Goal: Task Accomplishment & Management: Complete application form

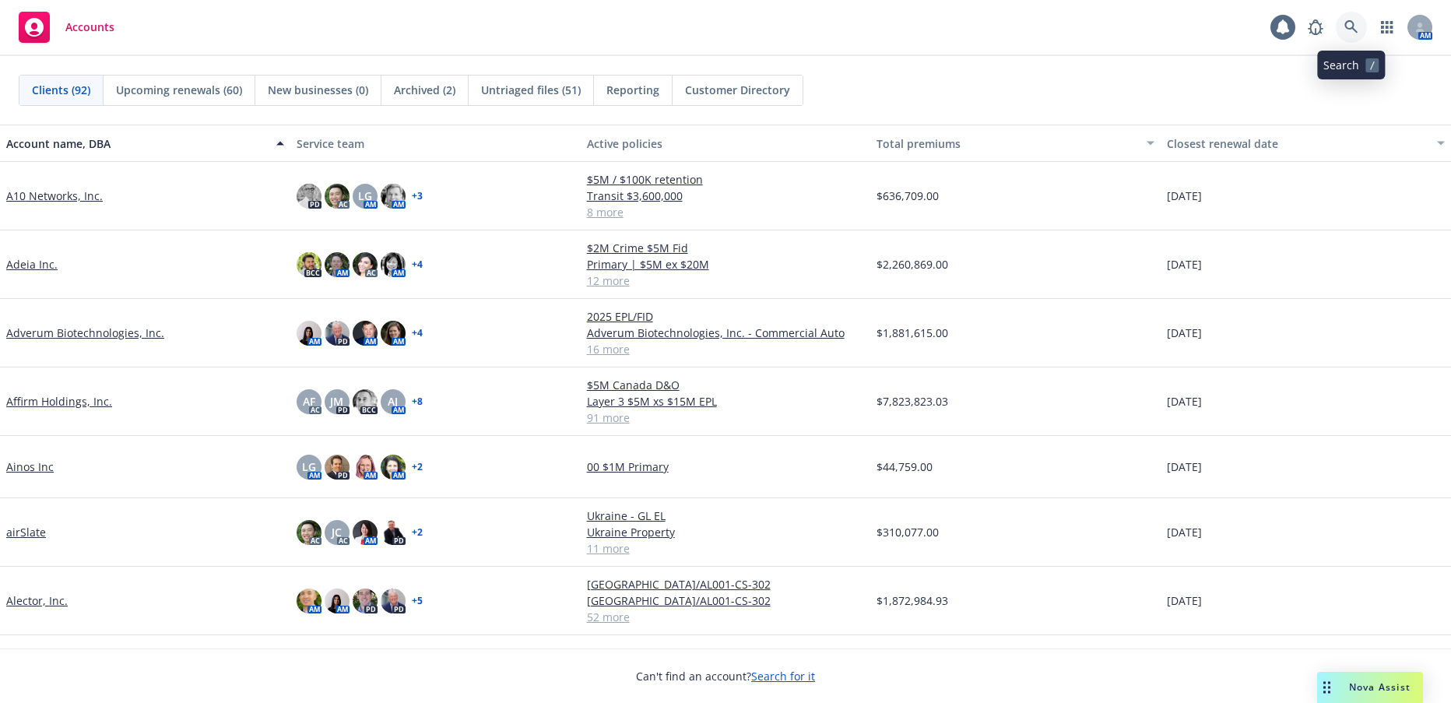
click at [1353, 30] on icon at bounding box center [1351, 27] width 14 height 14
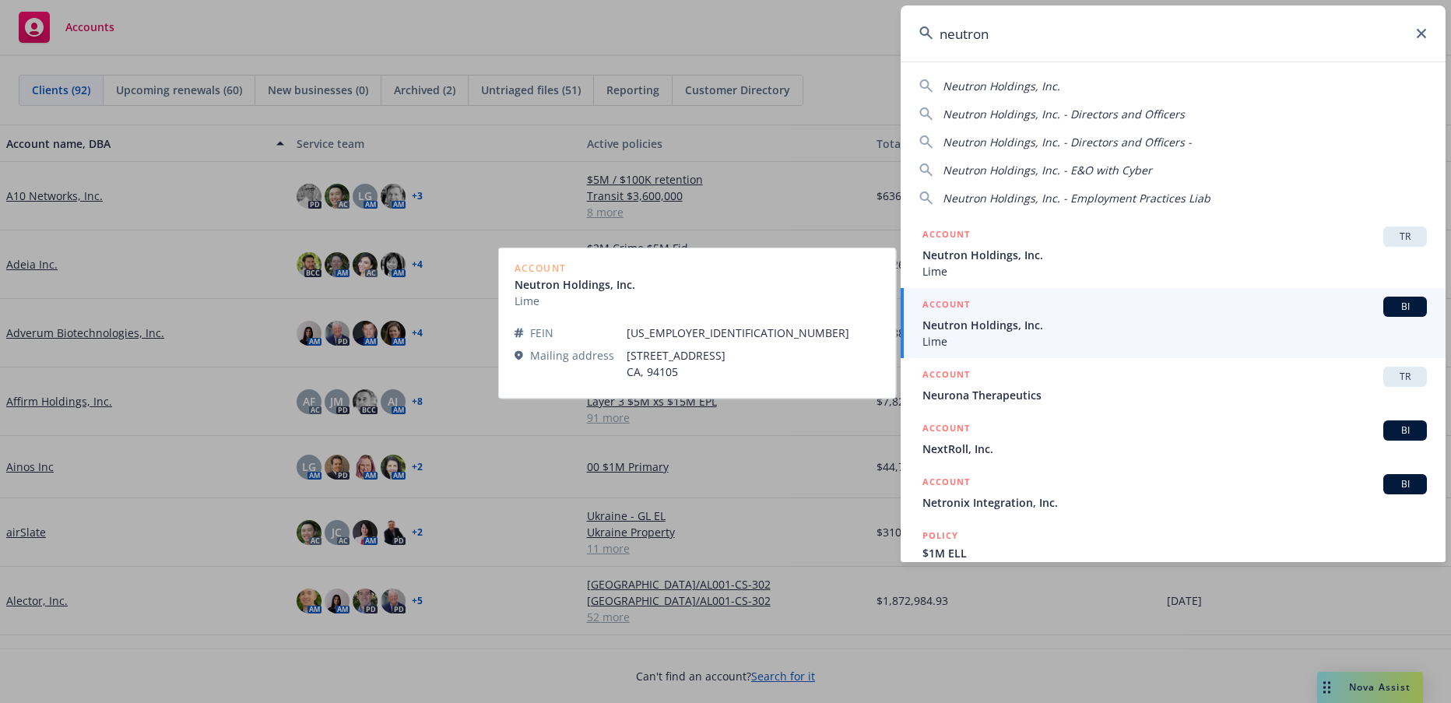
type input "neutron"
click at [1002, 325] on span "Neutron Holdings, Inc." at bounding box center [1174, 325] width 504 height 16
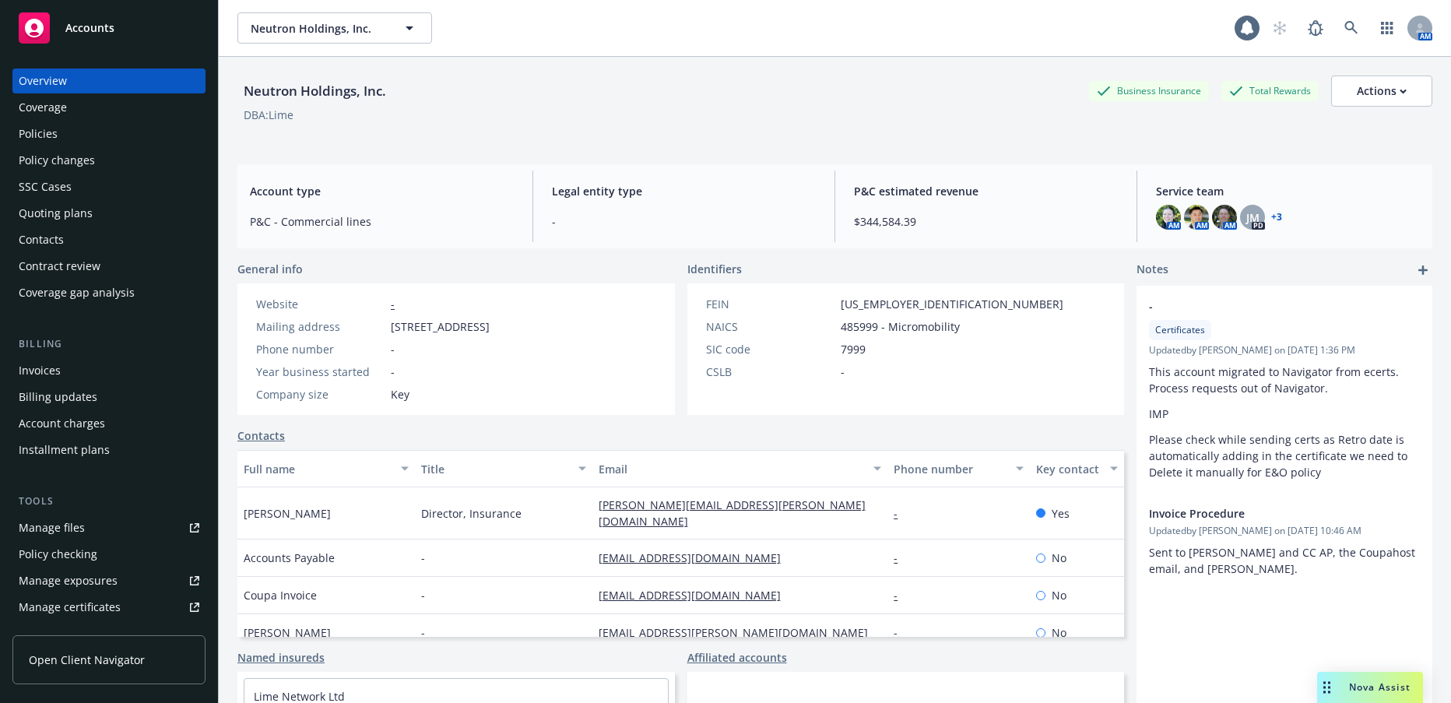
click at [48, 378] on div "Invoices" at bounding box center [40, 370] width 42 height 25
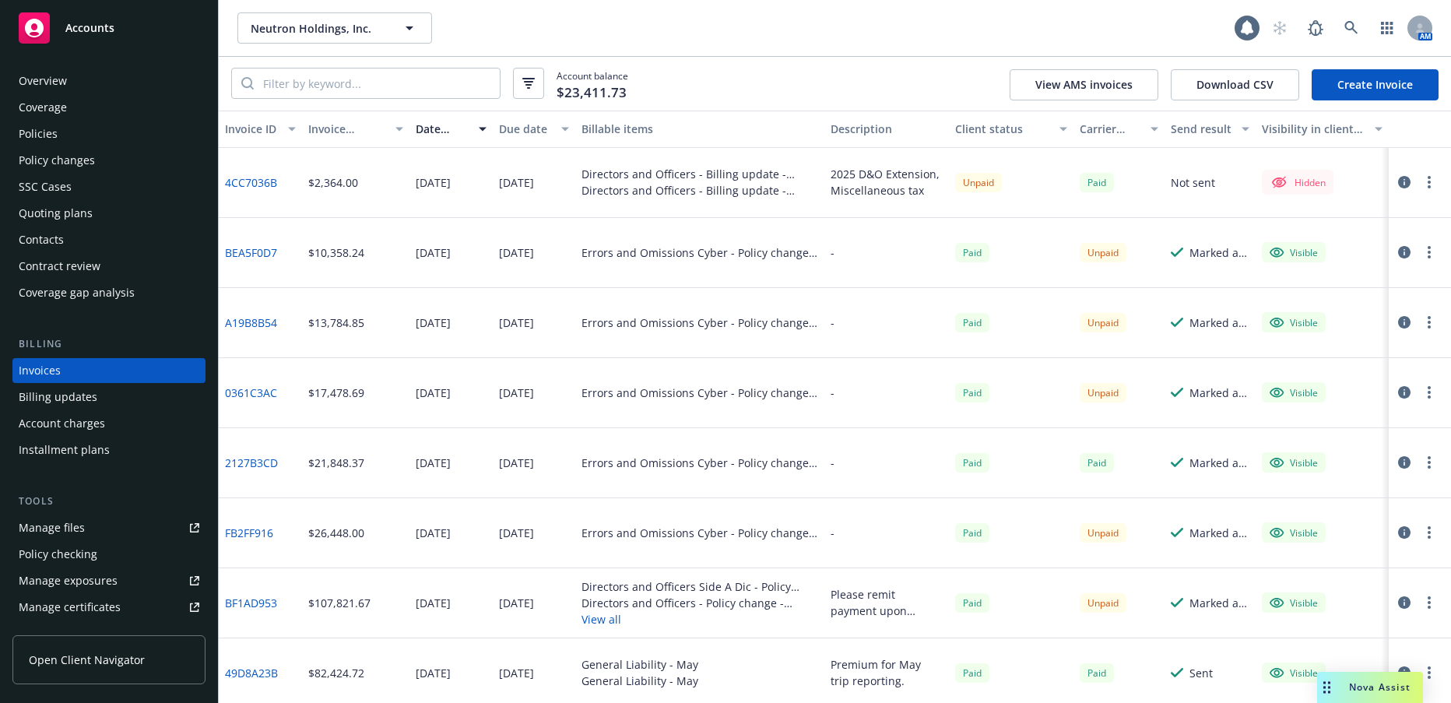
click at [265, 181] on link "4CC7036B" at bounding box center [251, 182] width 52 height 16
click at [260, 602] on link "BF1AD953" at bounding box center [251, 603] width 52 height 16
click at [265, 607] on link "BF1AD953" at bounding box center [251, 603] width 52 height 16
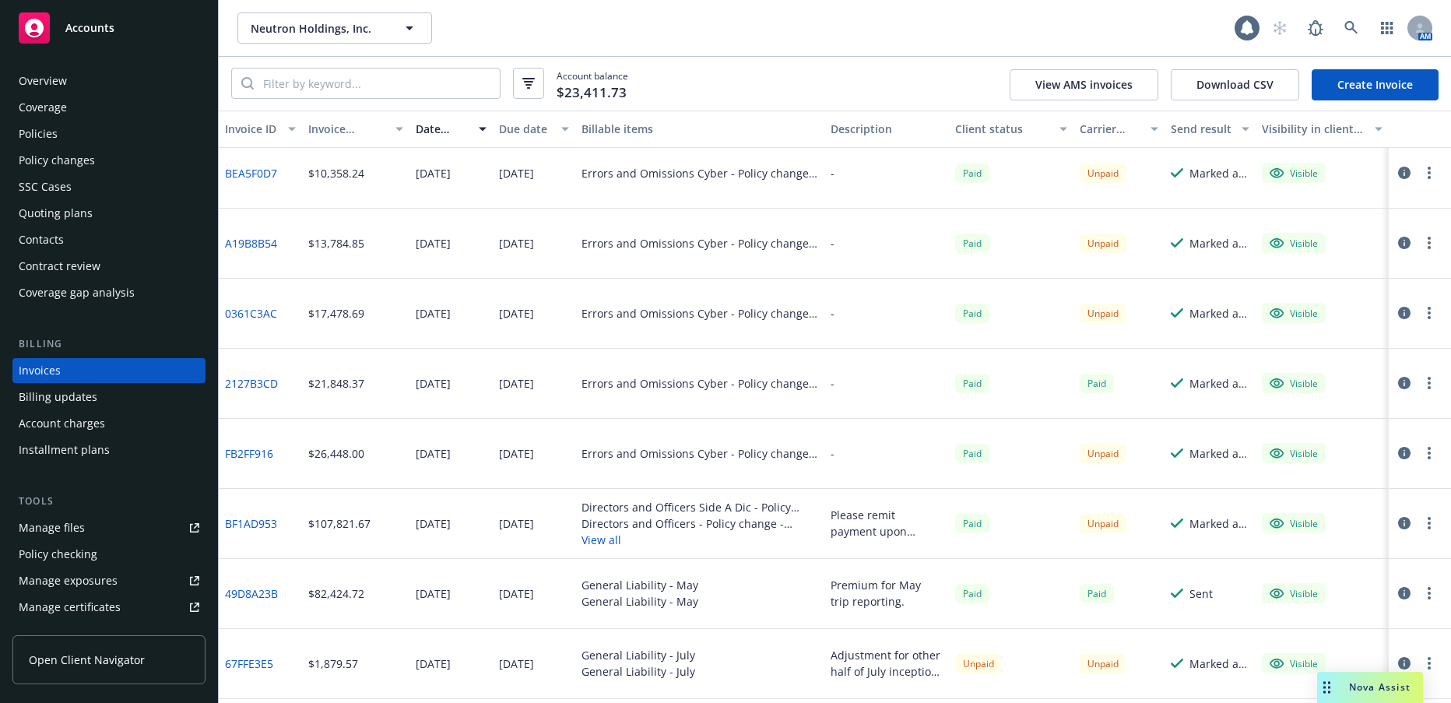
scroll to position [156, 0]
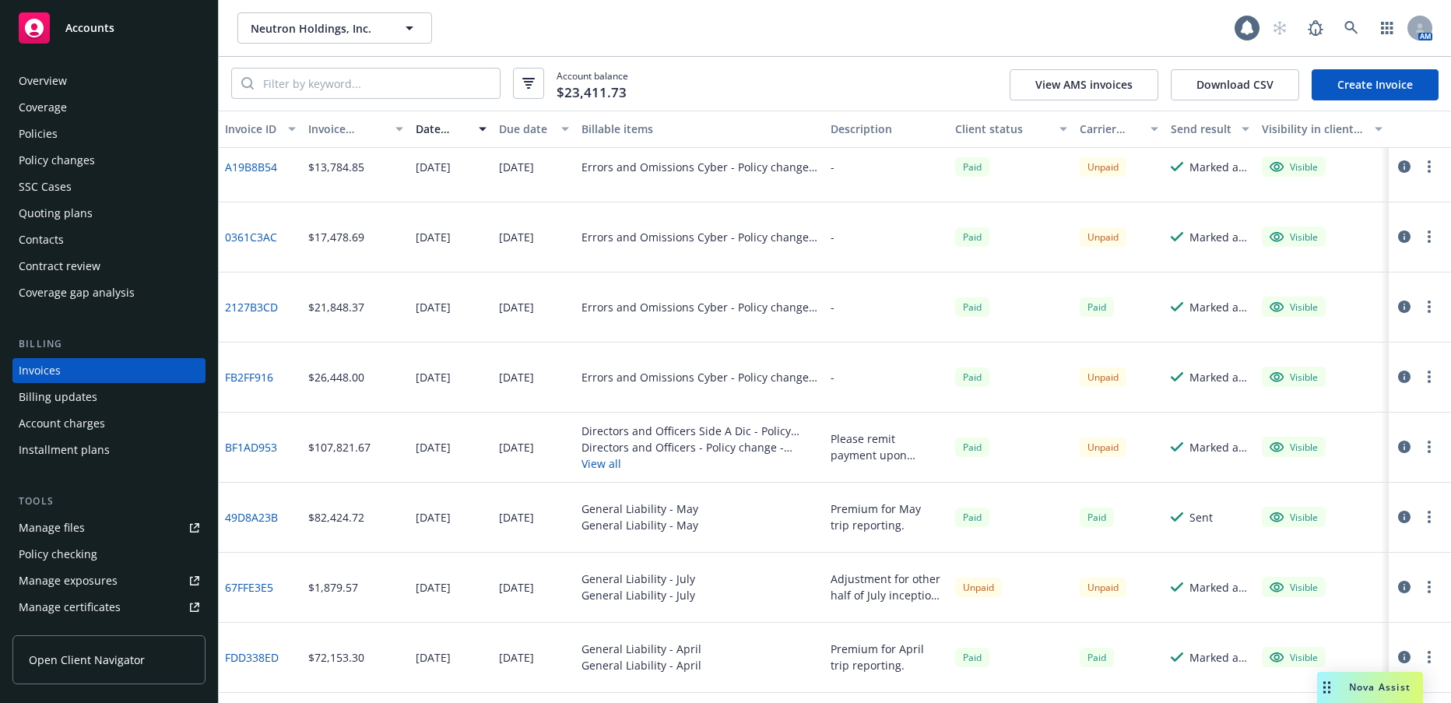
click at [44, 135] on div "Policies" at bounding box center [38, 133] width 39 height 25
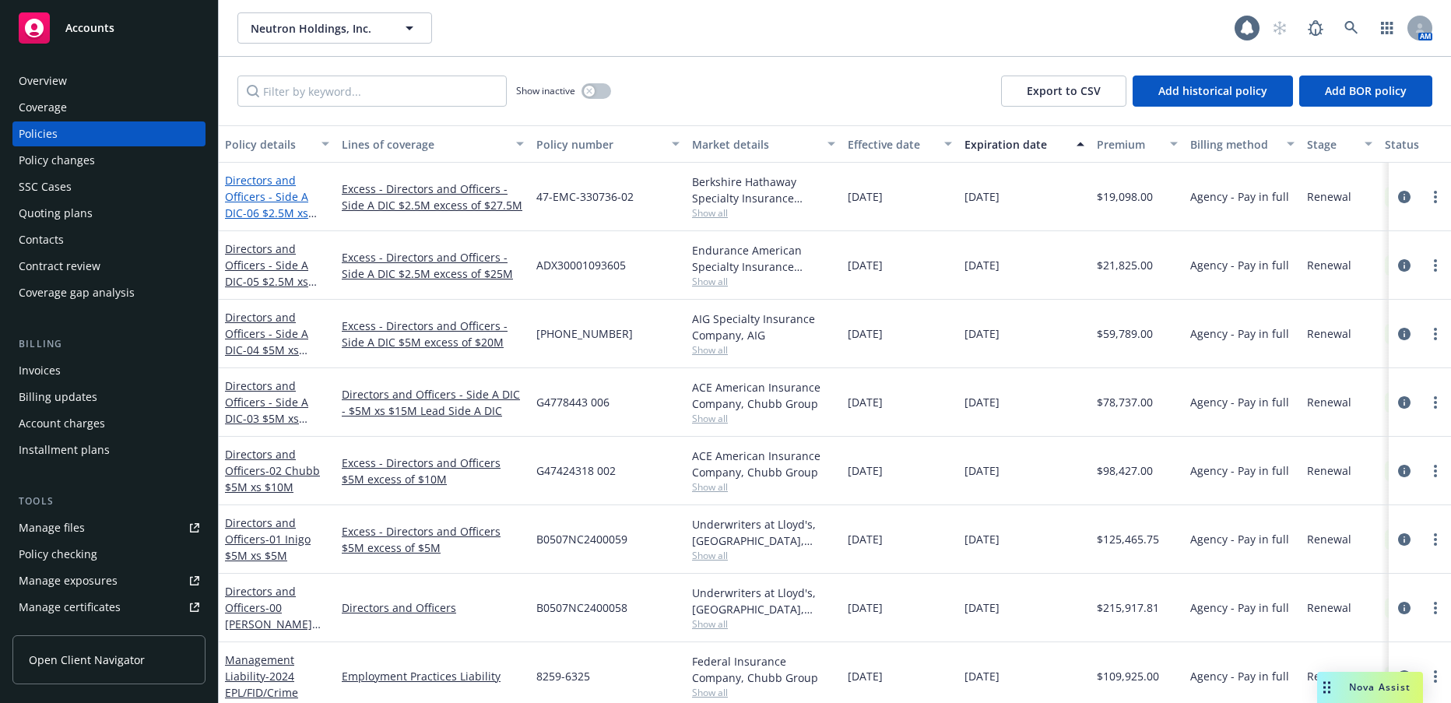
click at [263, 195] on link "Directors and Officers - Side A DIC - 06 $2.5M xs $27.5M Excess" at bounding box center [266, 205] width 83 height 64
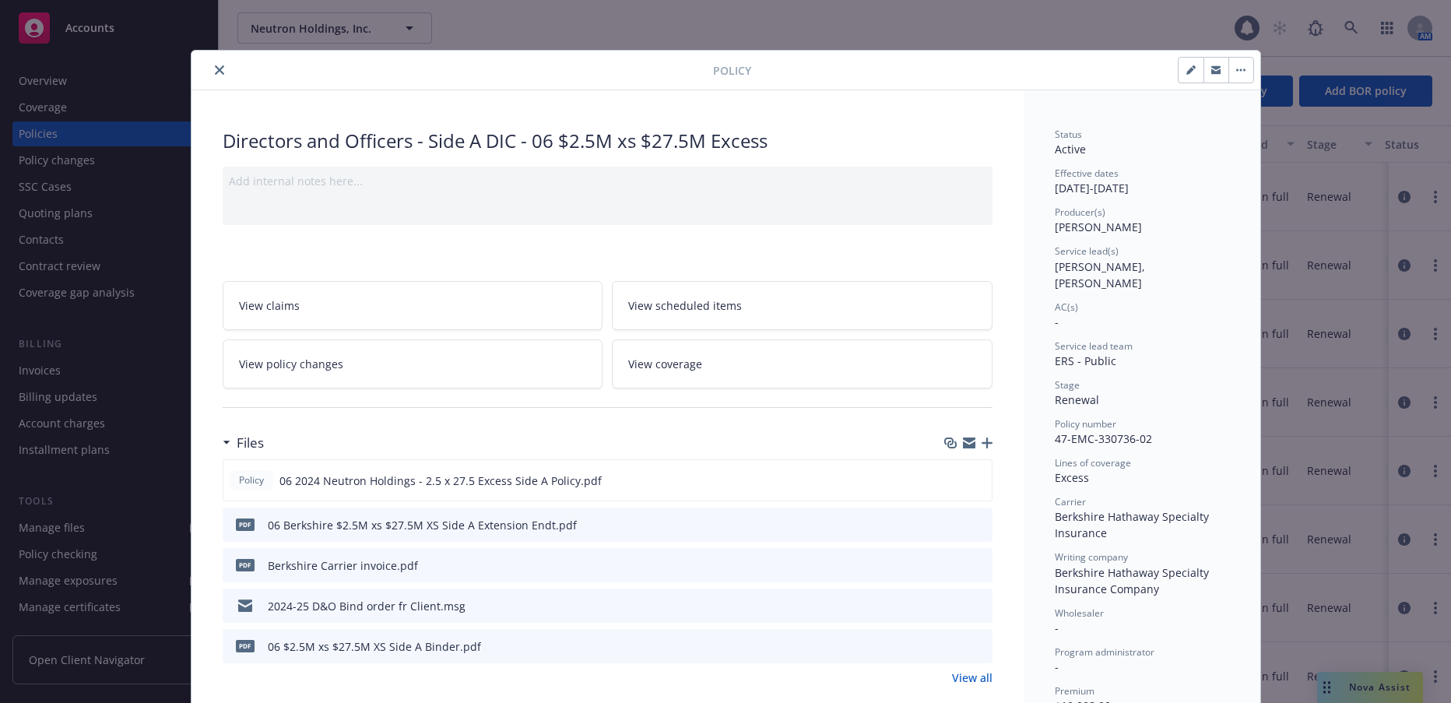
click at [215, 68] on icon "close" at bounding box center [219, 69] width 9 height 9
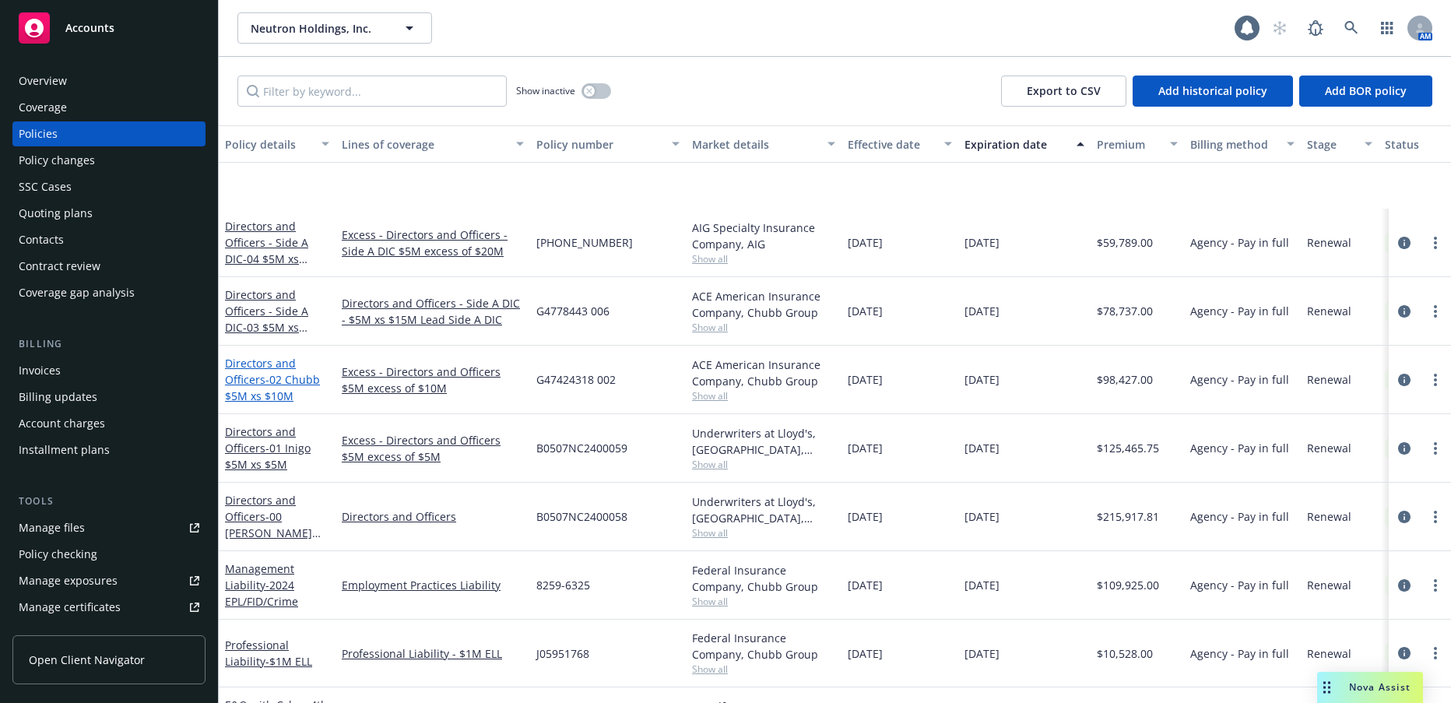
scroll to position [234, 0]
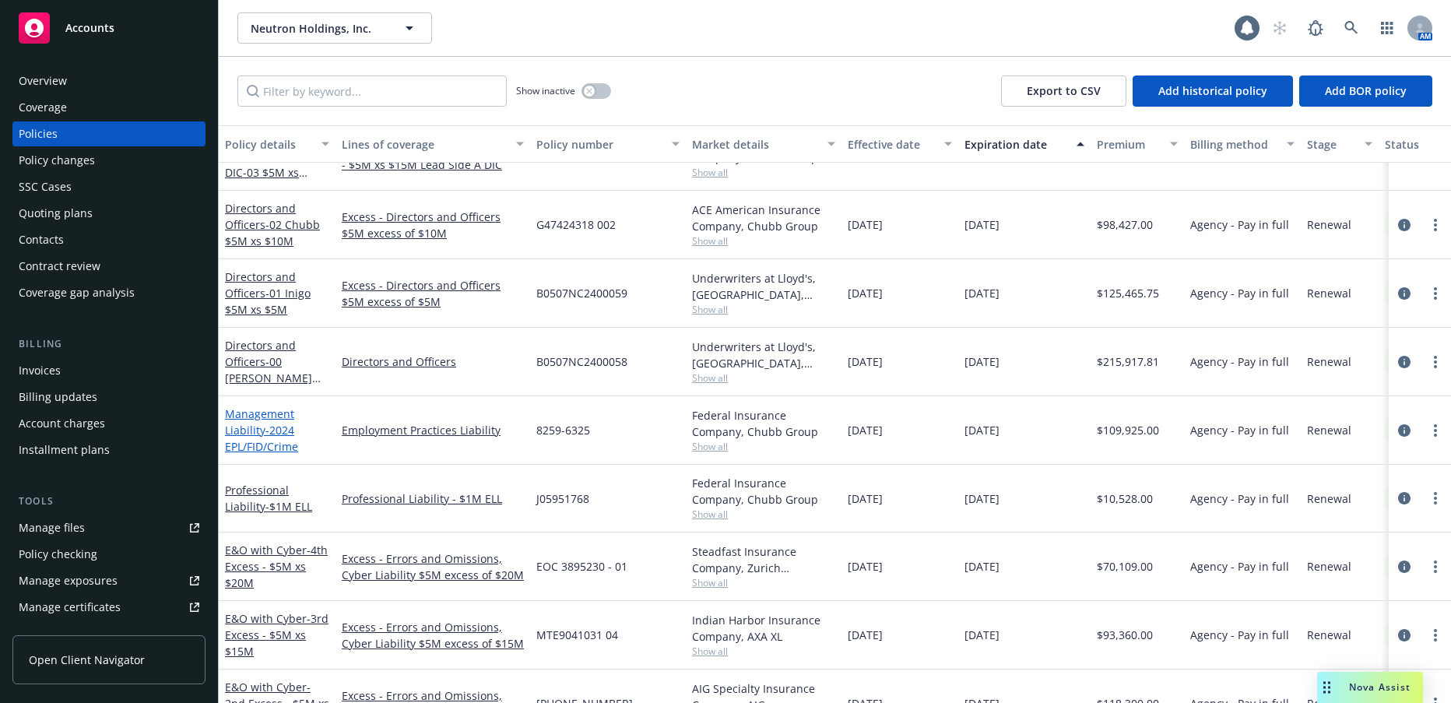
click at [271, 429] on span "- 2024 EPL/FID/Crime" at bounding box center [261, 438] width 73 height 31
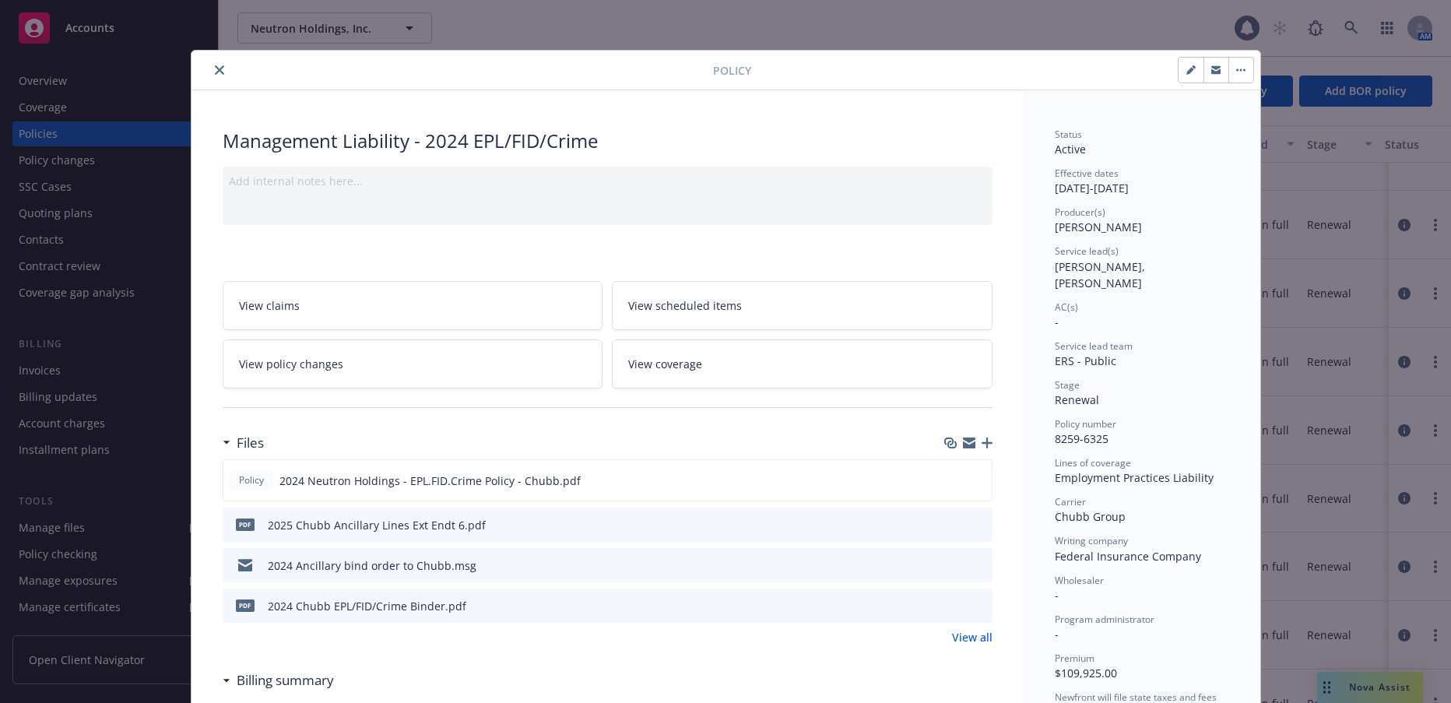
click at [215, 71] on icon "close" at bounding box center [219, 69] width 9 height 9
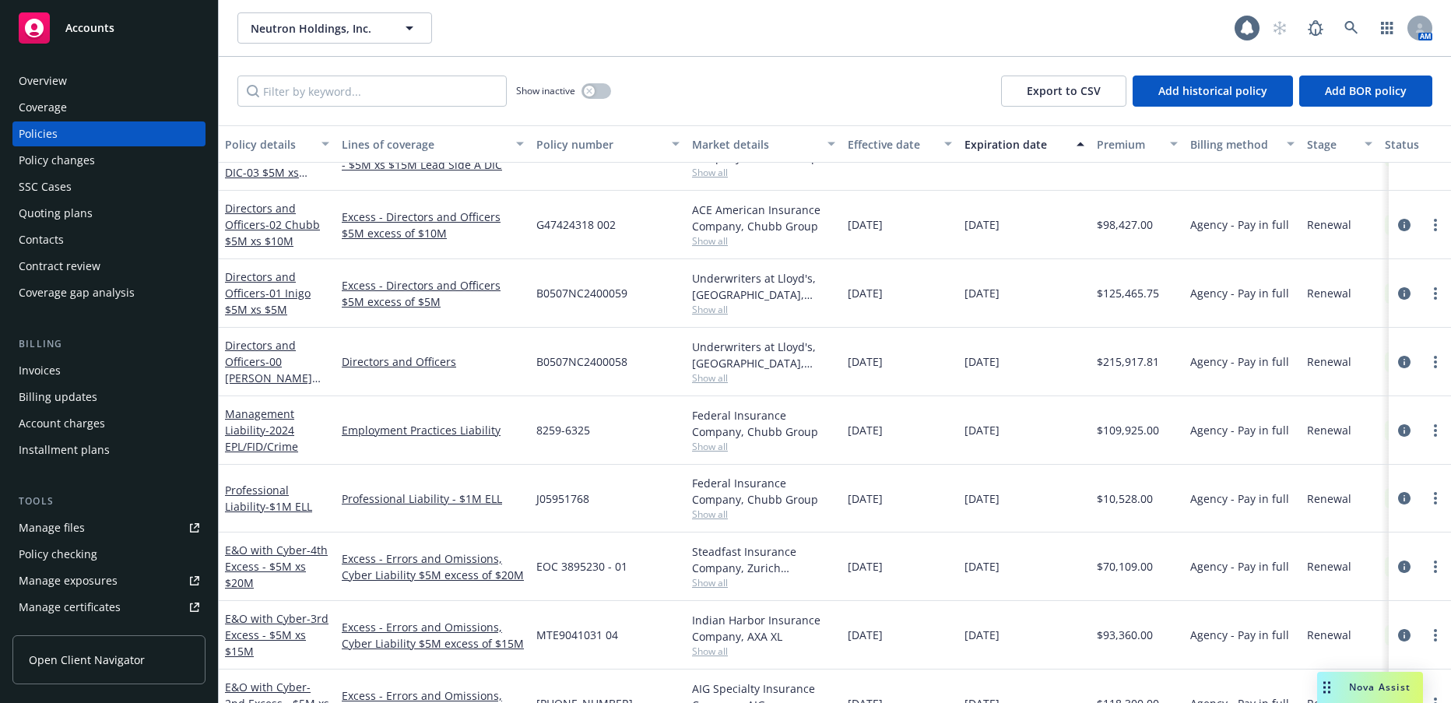
click at [943, 142] on div "Effective date" at bounding box center [900, 144] width 104 height 16
click at [919, 145] on div "Effective date" at bounding box center [891, 144] width 87 height 16
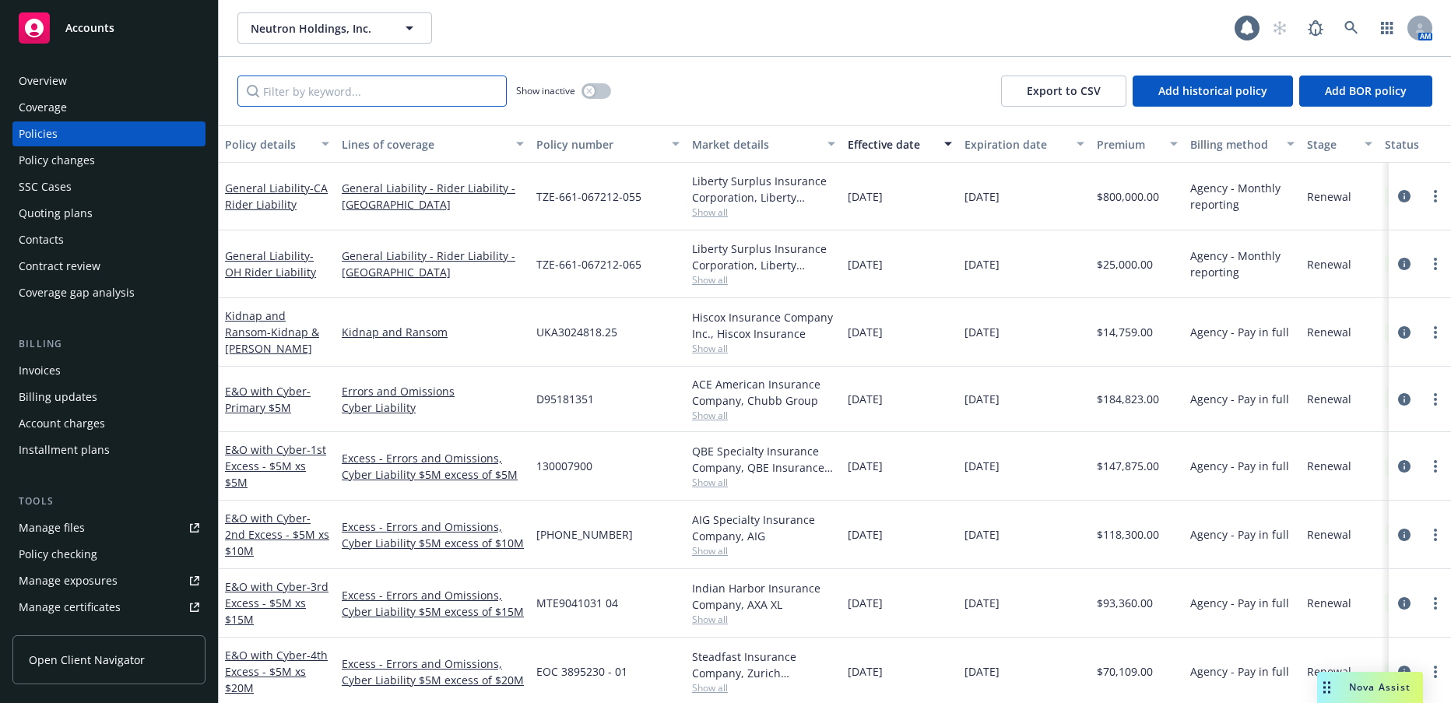
click at [356, 93] on input "Filter by keyword..." at bounding box center [371, 91] width 269 height 31
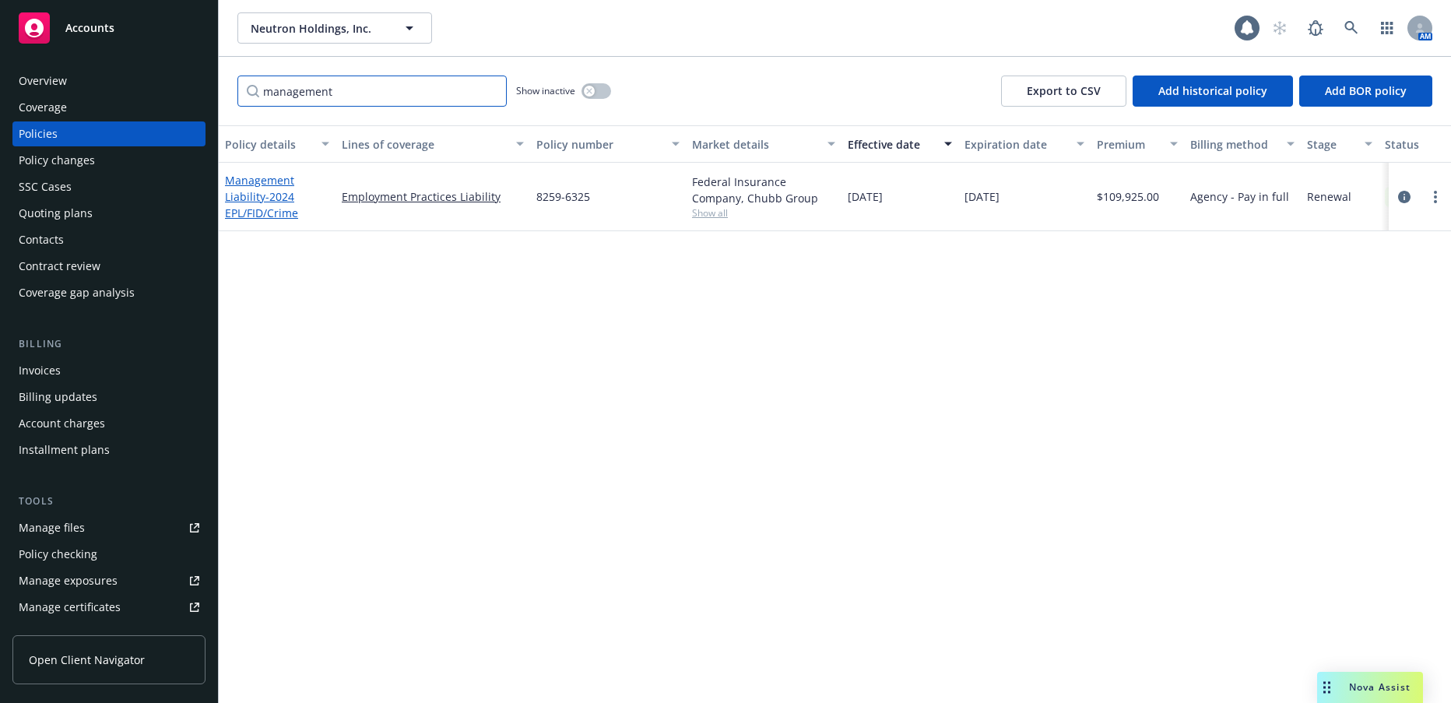
type input "management"
click at [254, 198] on link "Management Liability - 2024 EPL/FID/Crime" at bounding box center [261, 196] width 73 height 47
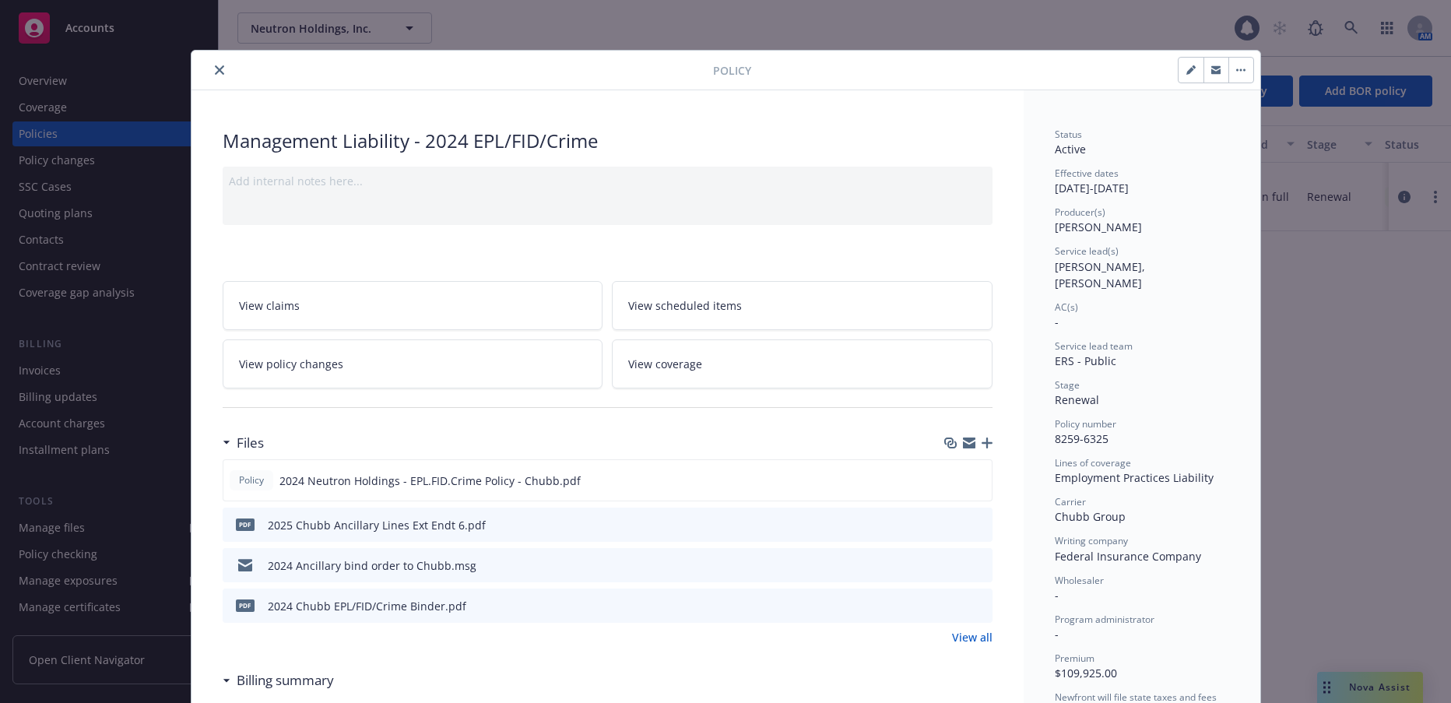
click at [215, 70] on icon "close" at bounding box center [219, 69] width 9 height 9
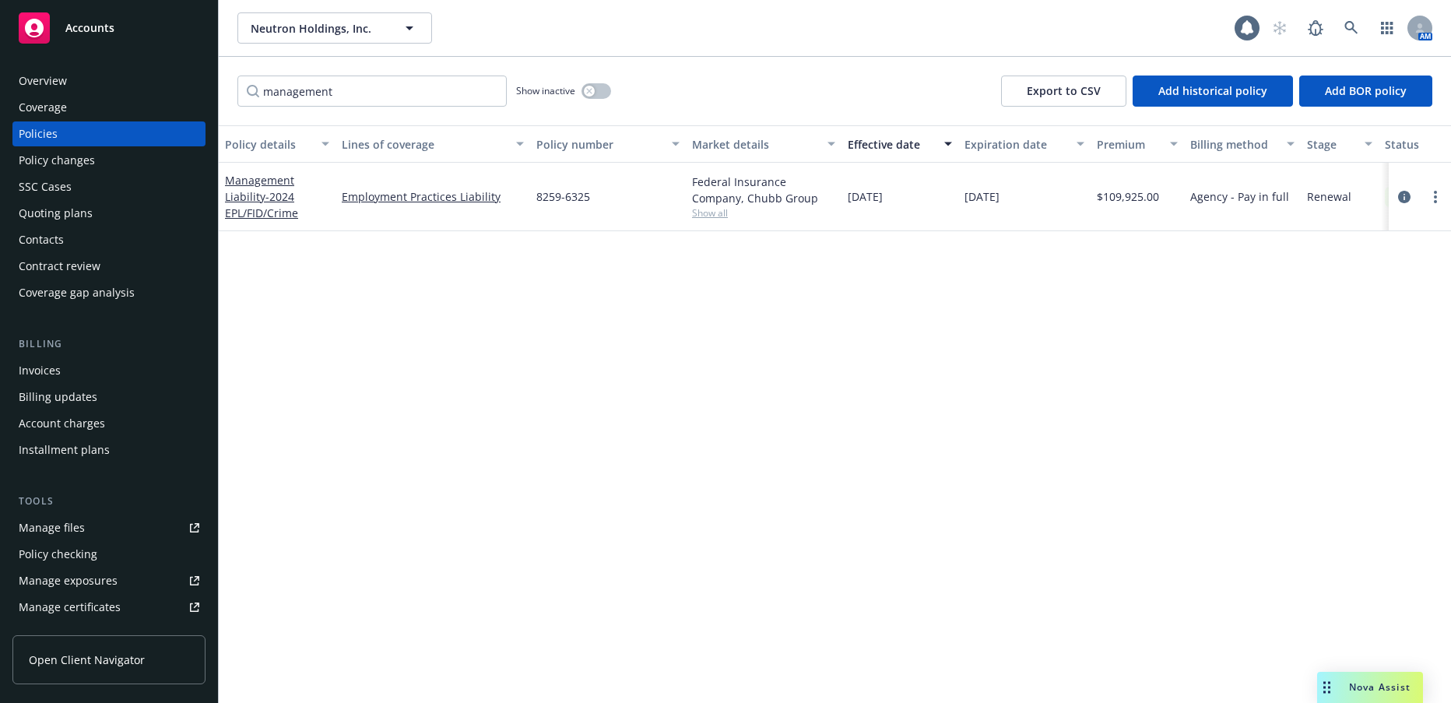
click at [49, 374] on div "Invoices" at bounding box center [40, 370] width 42 height 25
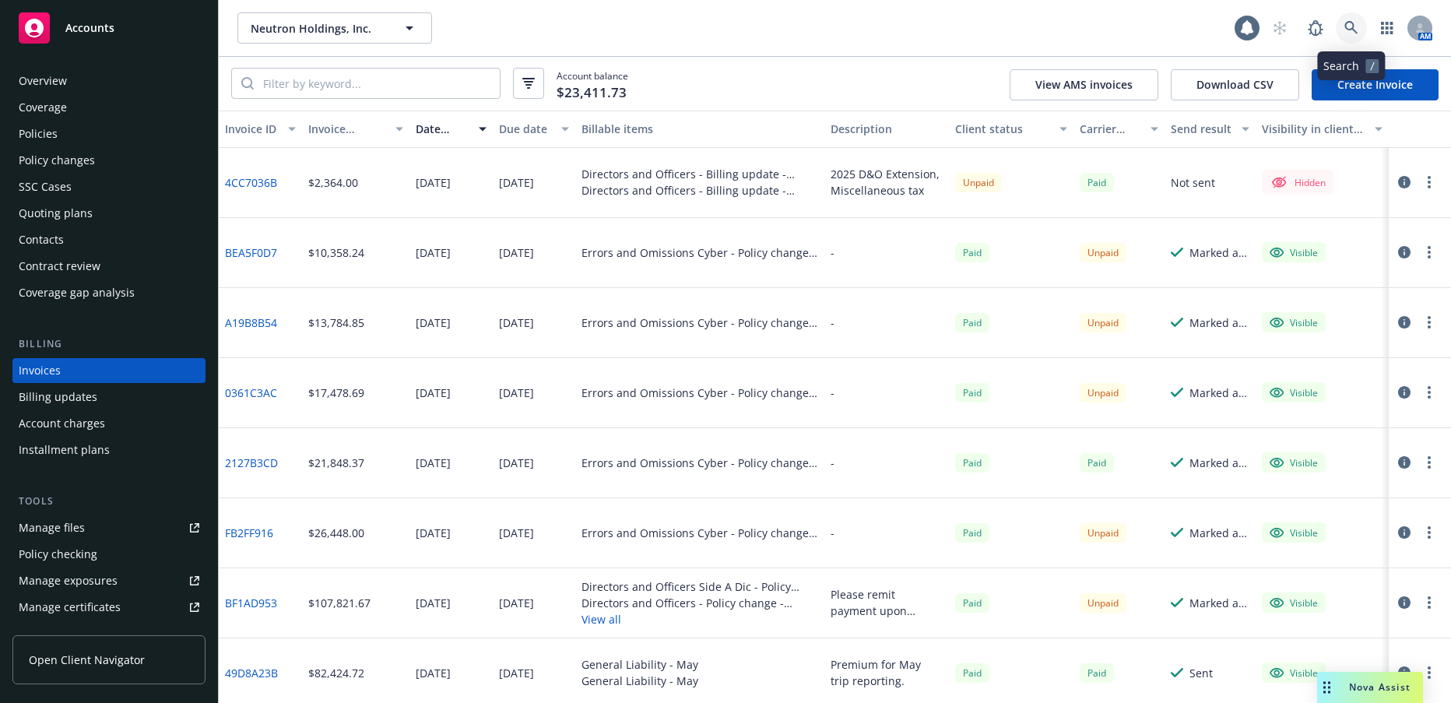
click at [1350, 26] on icon at bounding box center [1351, 28] width 14 height 14
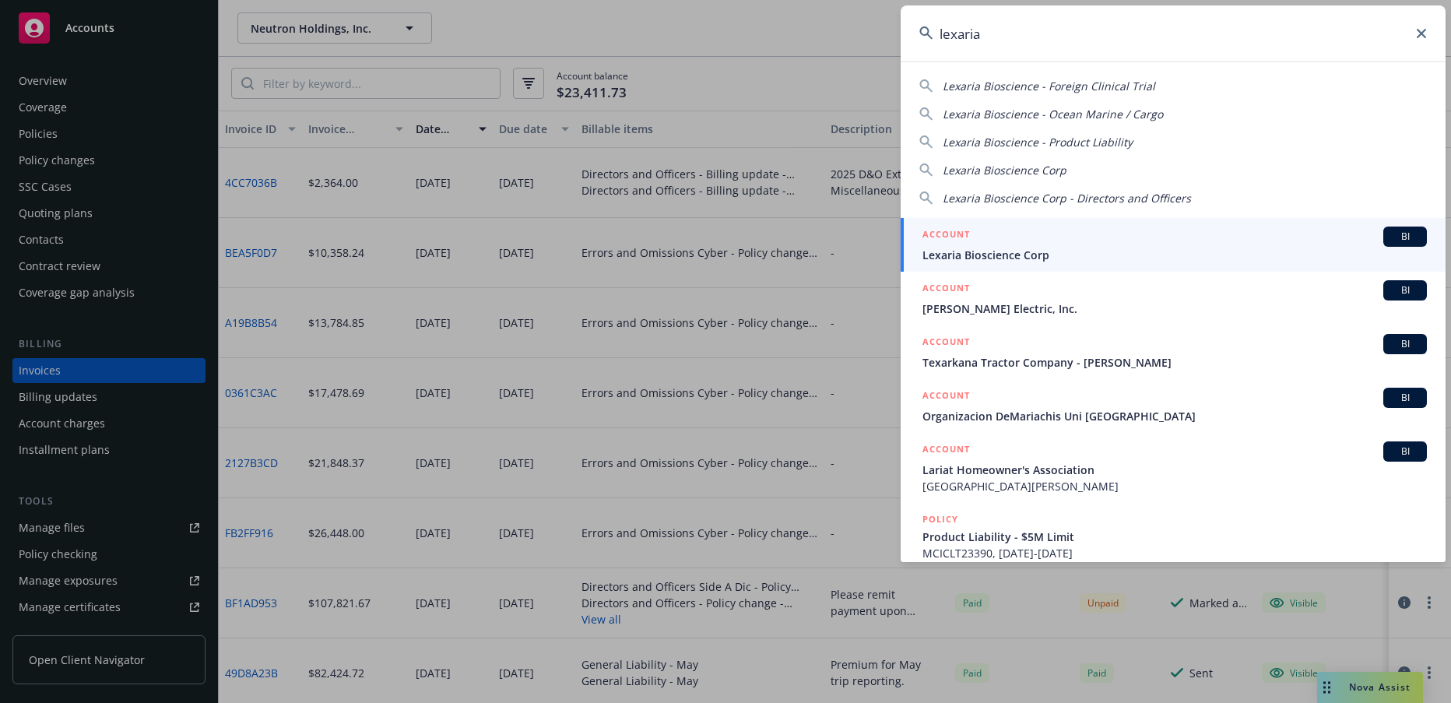
type input "lexaria"
click at [1007, 252] on span "Lexaria Bioscience Corp" at bounding box center [1174, 255] width 504 height 16
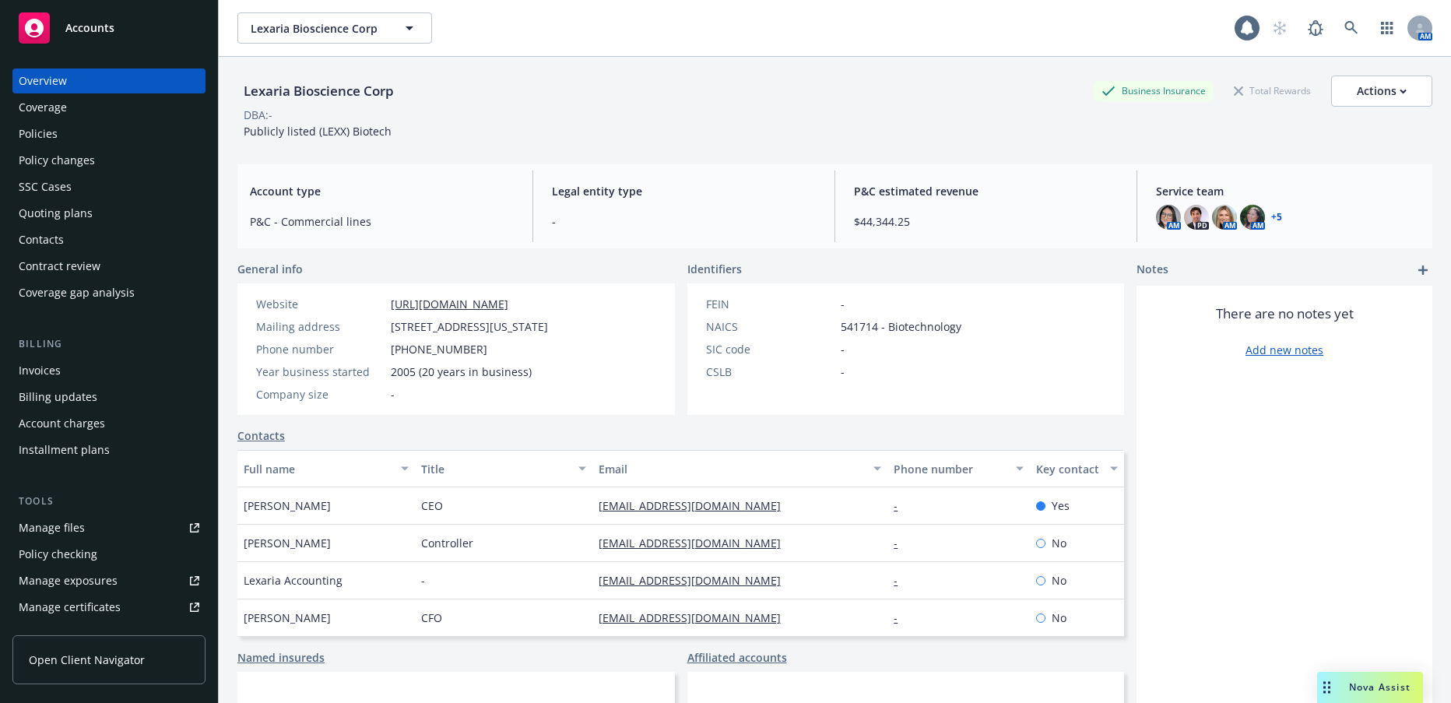
click at [51, 368] on div "Invoices" at bounding box center [40, 370] width 42 height 25
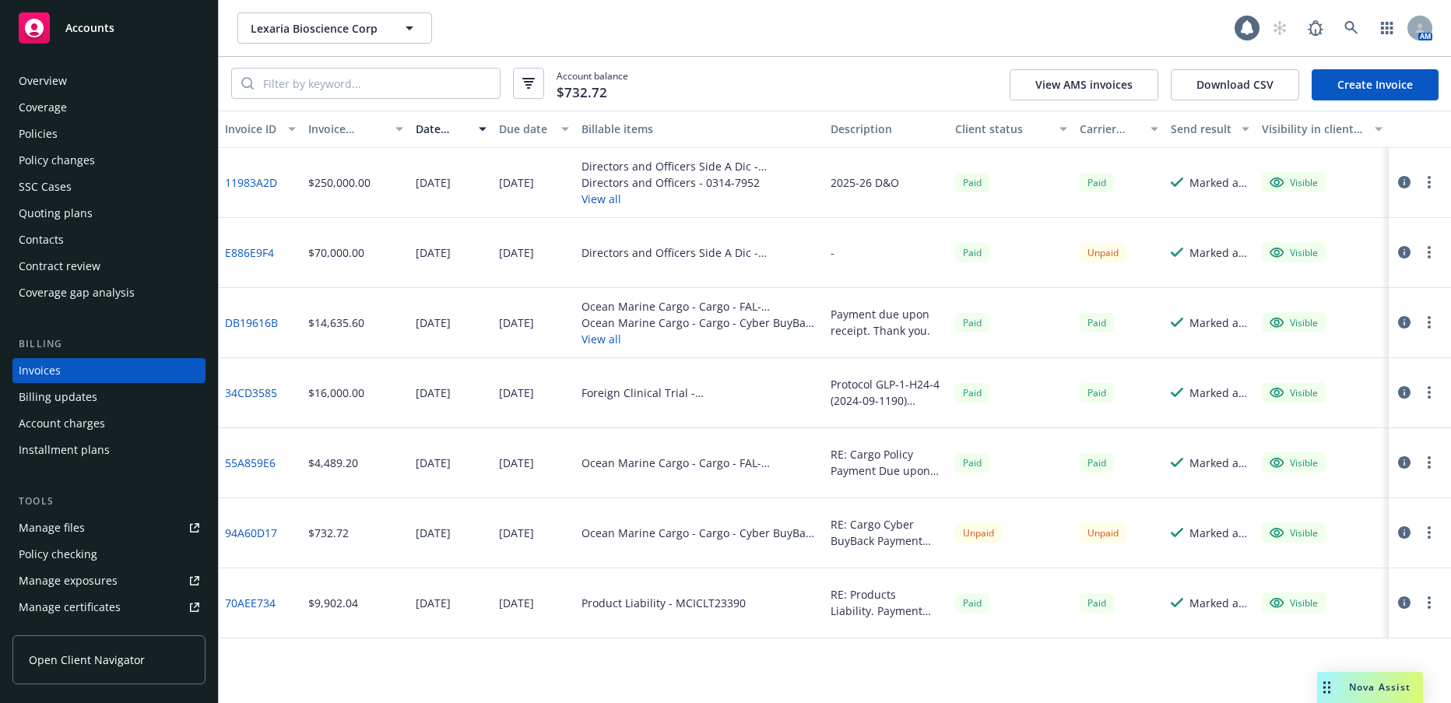
click at [1370, 82] on link "Create Invoice" at bounding box center [1375, 84] width 127 height 31
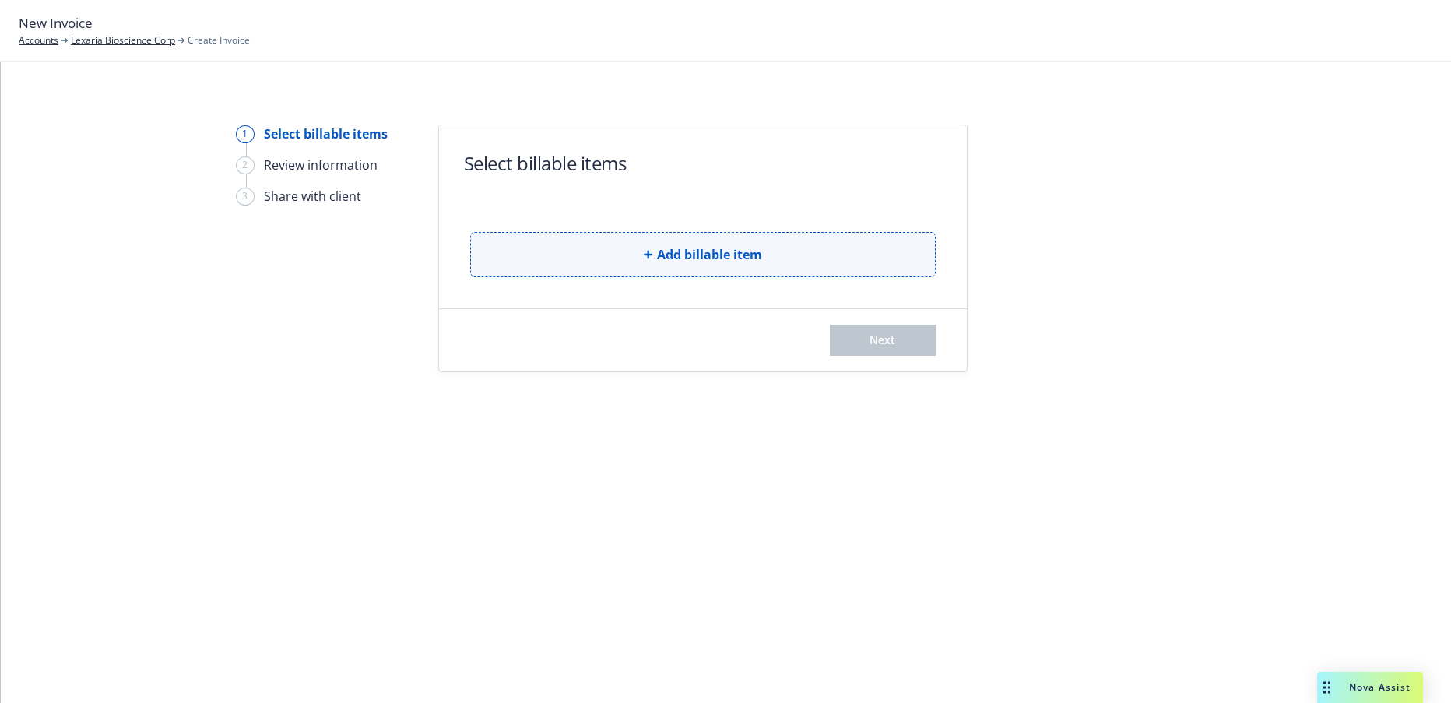
click at [732, 251] on span "Add billable item" at bounding box center [709, 254] width 105 height 19
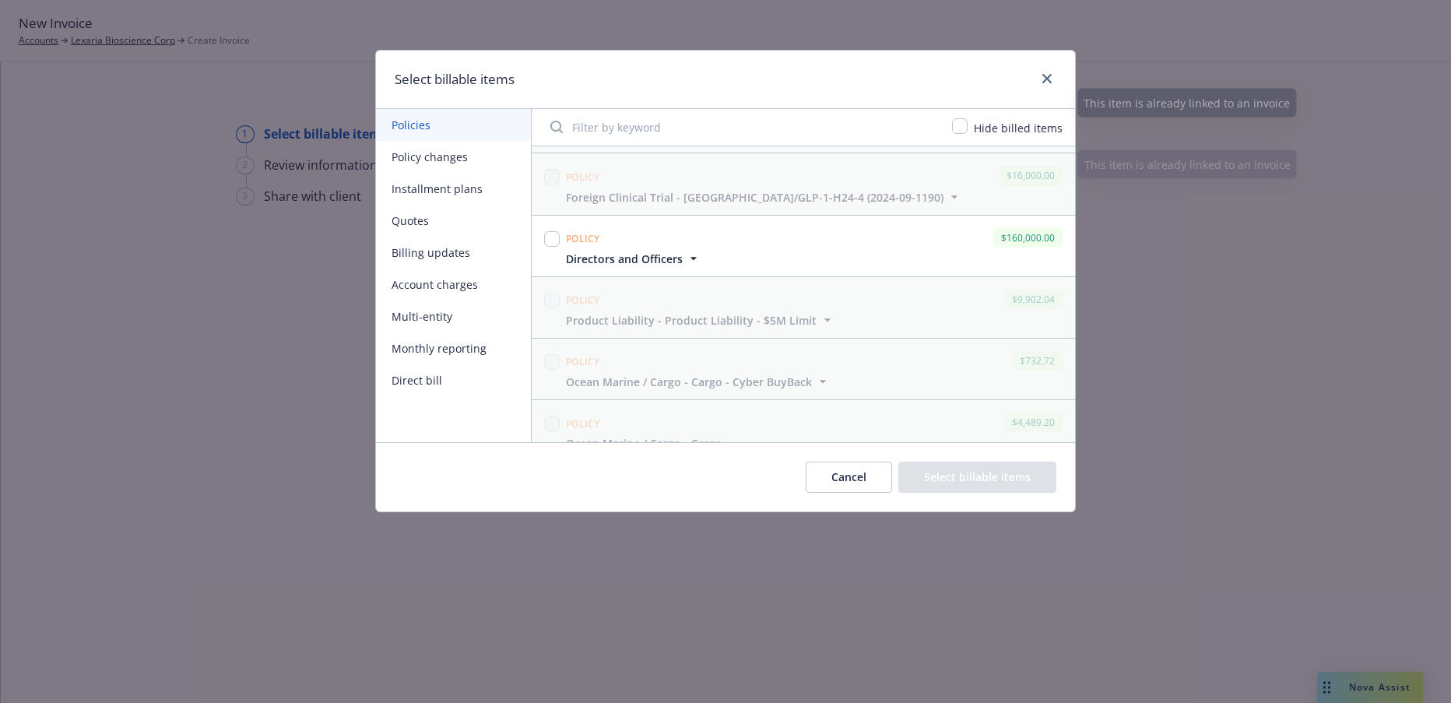
scroll to position [444, 0]
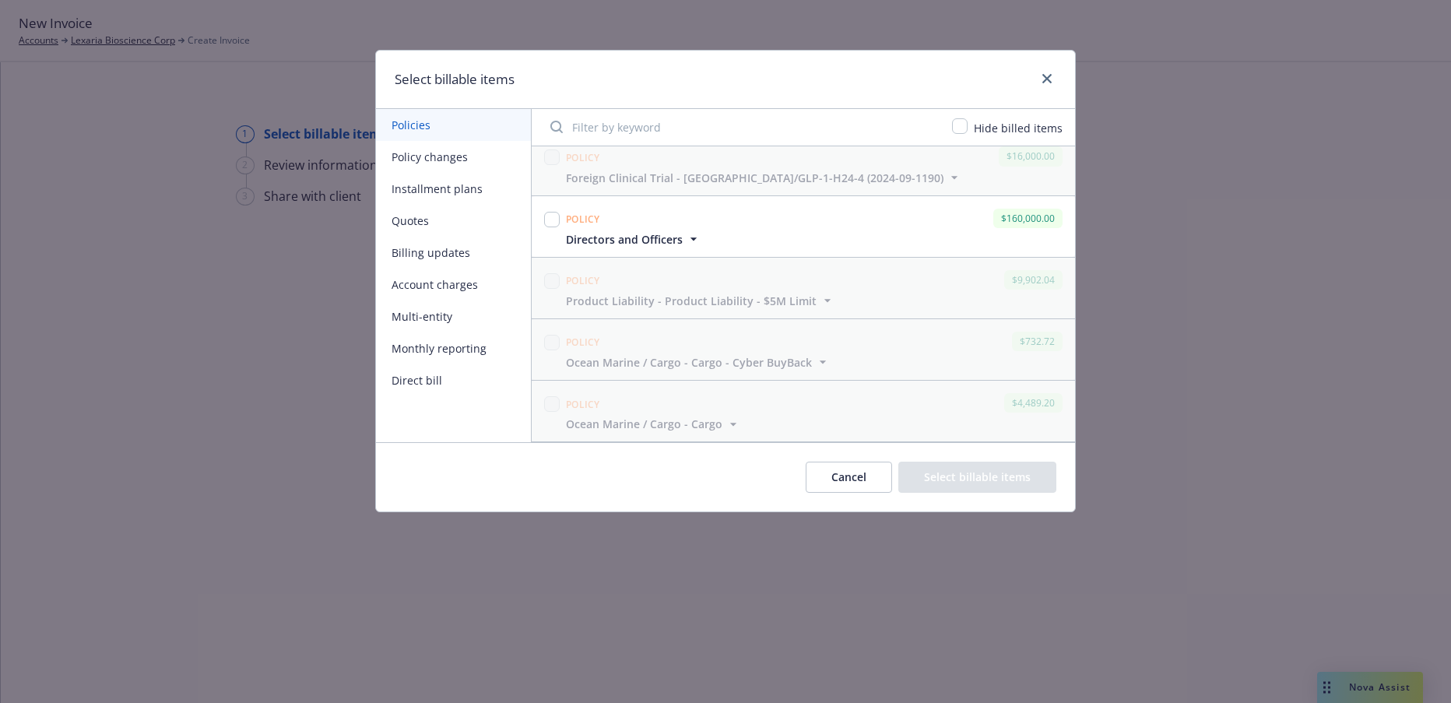
click at [694, 240] on icon "button" at bounding box center [694, 239] width 16 height 16
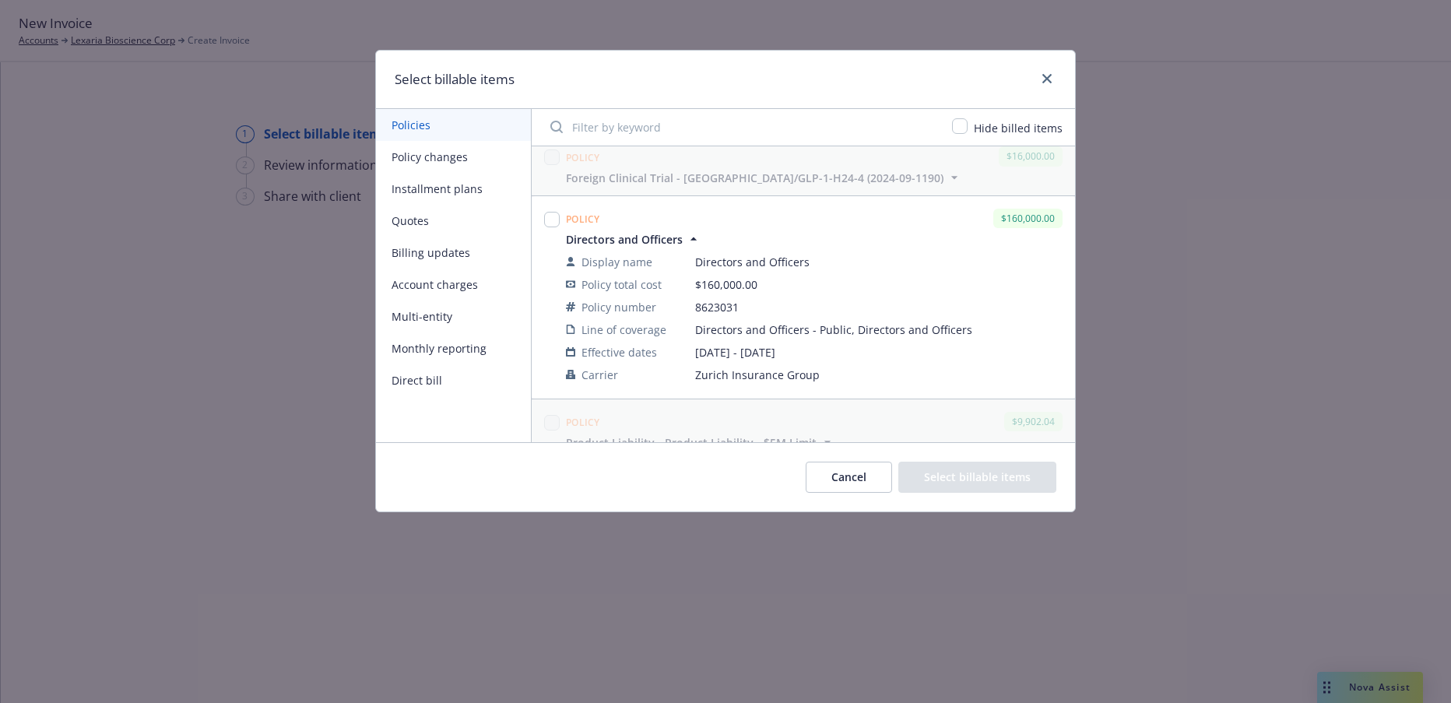
click at [462, 160] on button "Policy changes" at bounding box center [453, 157] width 155 height 32
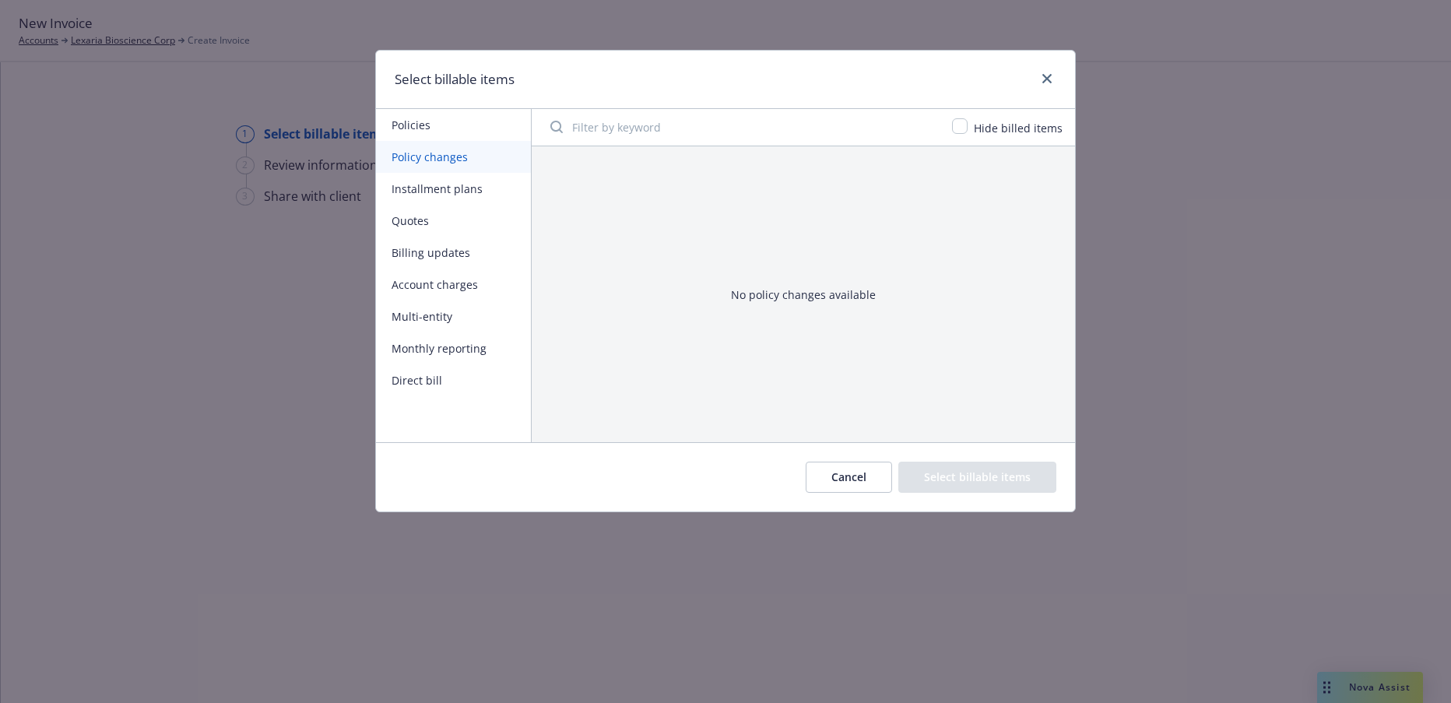
click at [460, 251] on button "Billing updates" at bounding box center [453, 253] width 155 height 32
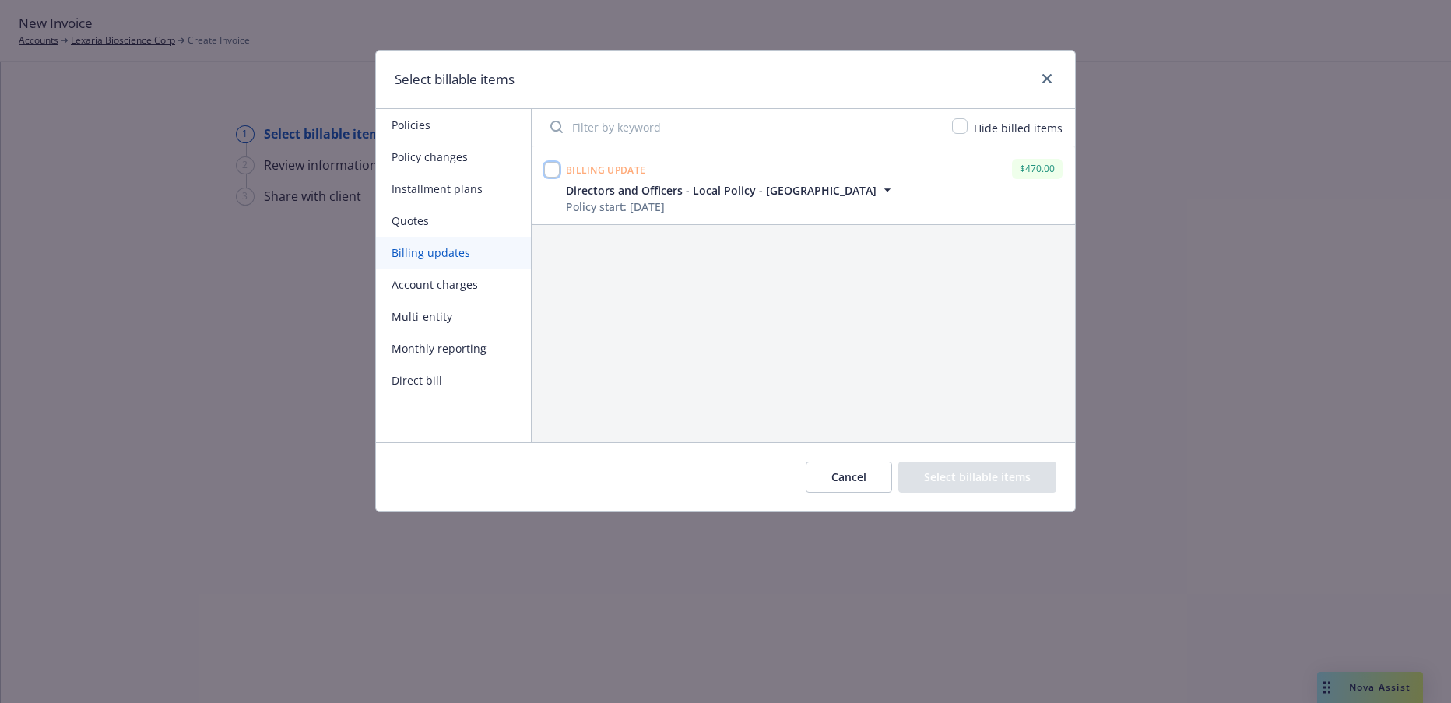
click at [555, 170] on input "checkbox" at bounding box center [552, 170] width 16 height 16
checkbox input "true"
click at [1006, 478] on button "Select billable items" at bounding box center [977, 477] width 158 height 31
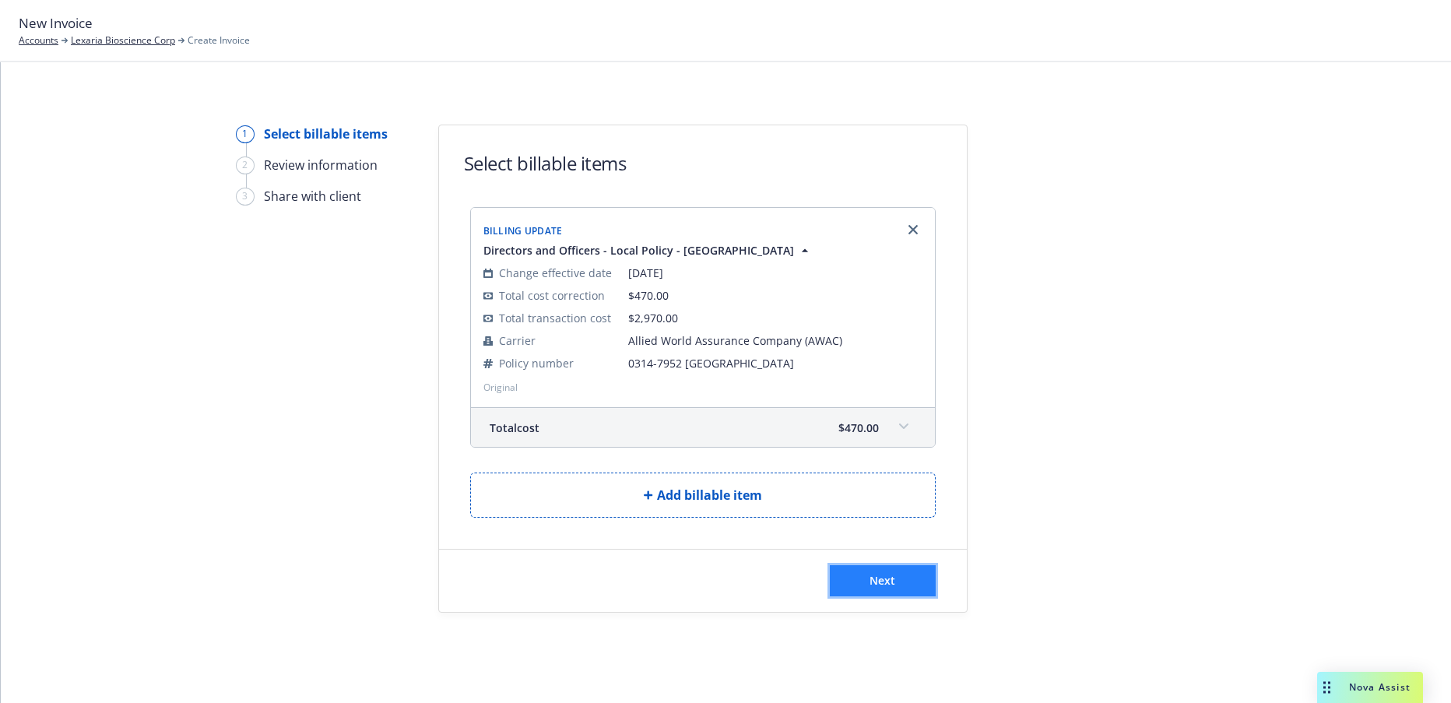
click at [881, 576] on span "Next" at bounding box center [883, 580] width 26 height 15
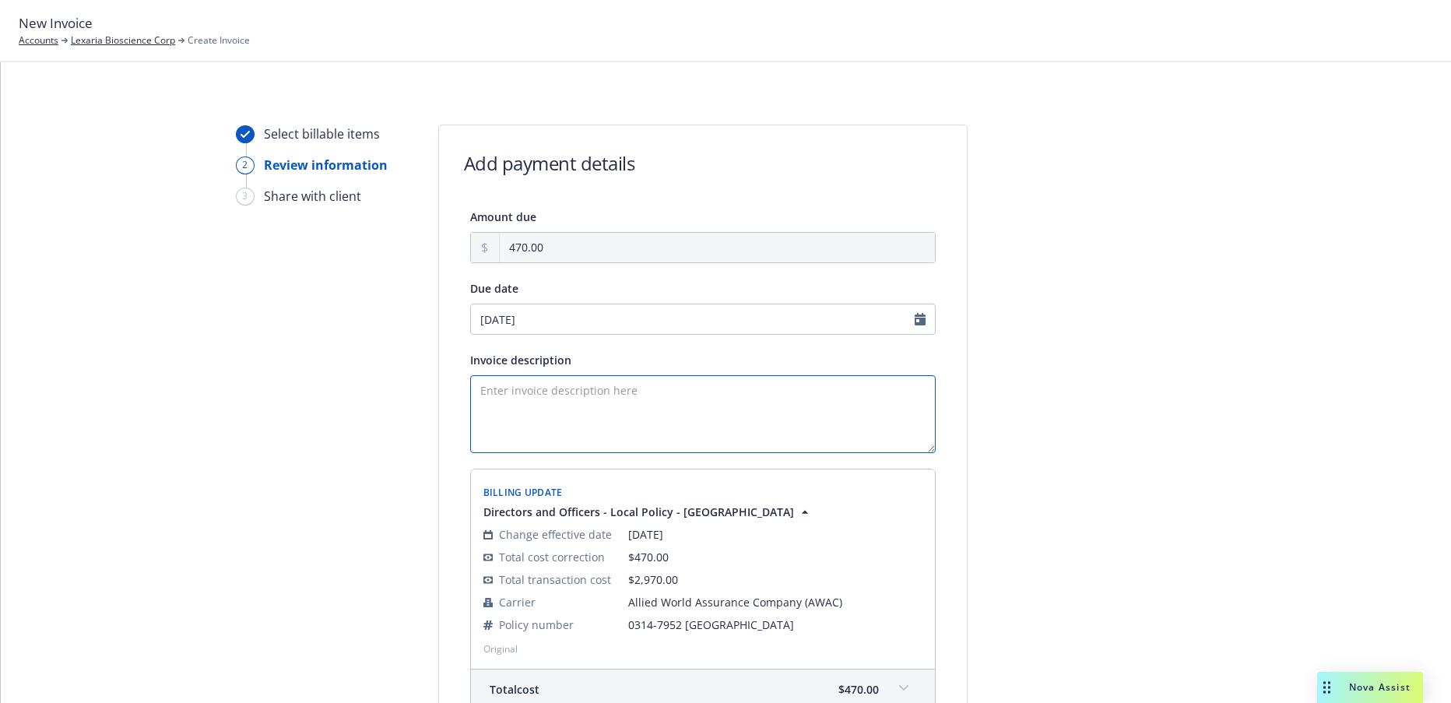
drag, startPoint x: 487, startPoint y: 392, endPoint x: 502, endPoint y: 402, distance: 18.6
click at [487, 392] on textarea "Invoice description" at bounding box center [703, 414] width 466 height 78
drag, startPoint x: 503, startPoint y: 389, endPoint x: 540, endPoint y: 404, distance: 40.2
click at [503, 389] on textarea "2025 Australia tax" at bounding box center [703, 414] width 466 height 78
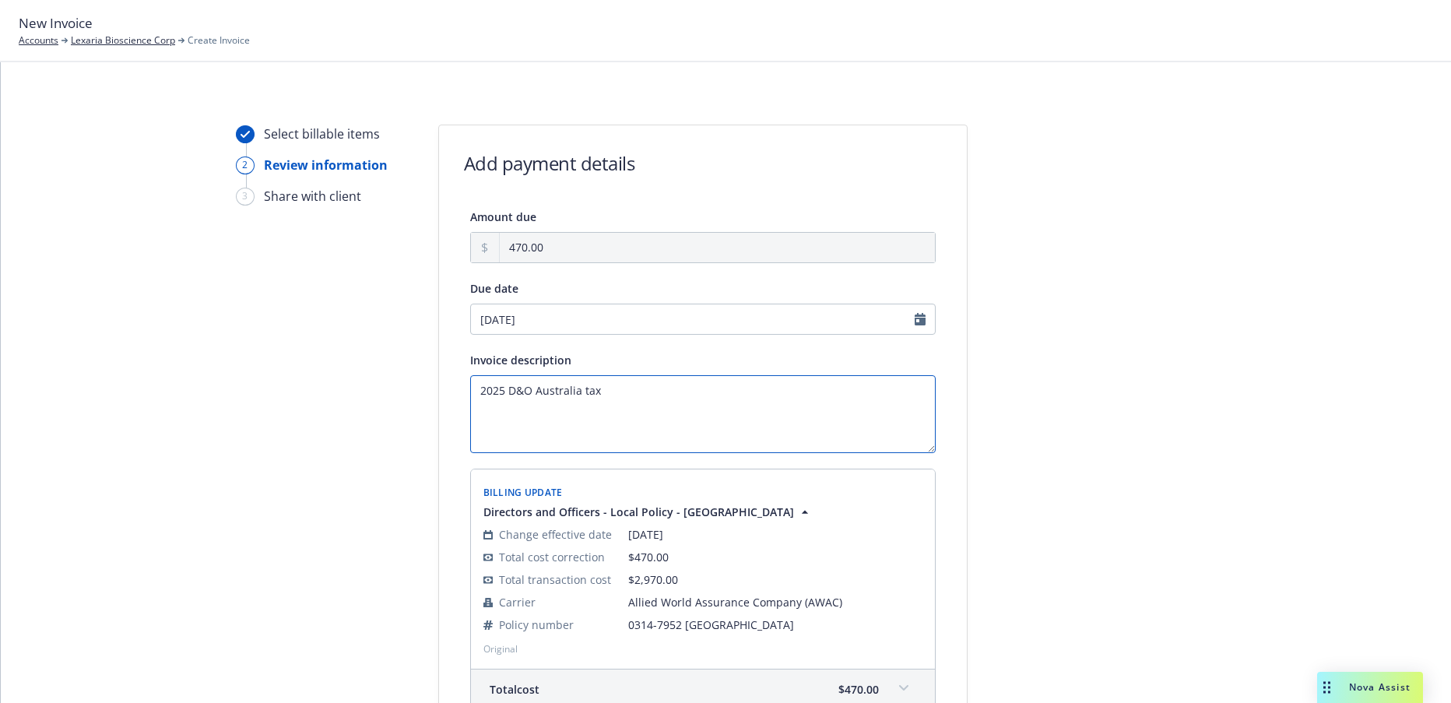
type textarea "2025 D&O Australia tax"
select select "October"
select select "2025"
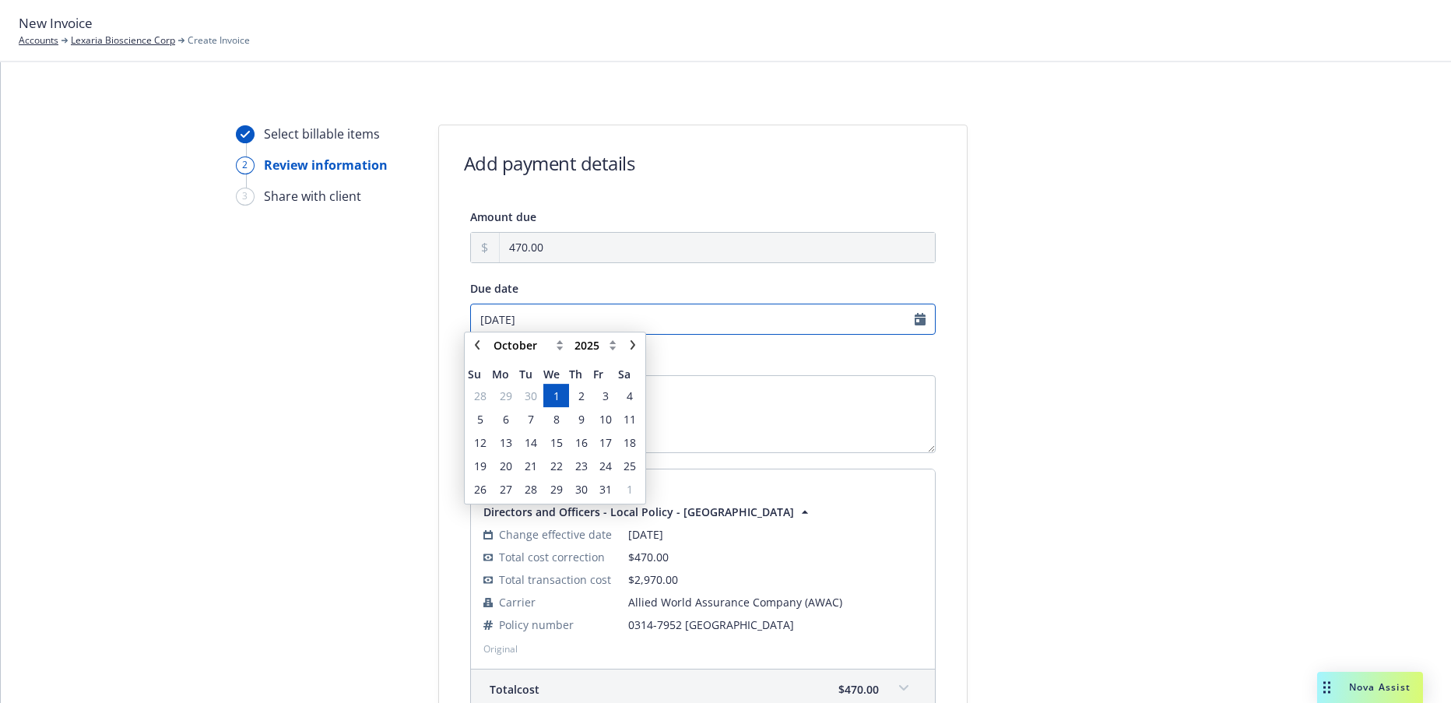
click at [911, 319] on input "10/01/2025" at bounding box center [703, 319] width 466 height 31
click at [478, 351] on icon "chevronLeft" at bounding box center [477, 350] width 9 height 9
select select "September"
click at [557, 448] on span "17" at bounding box center [556, 449] width 12 height 16
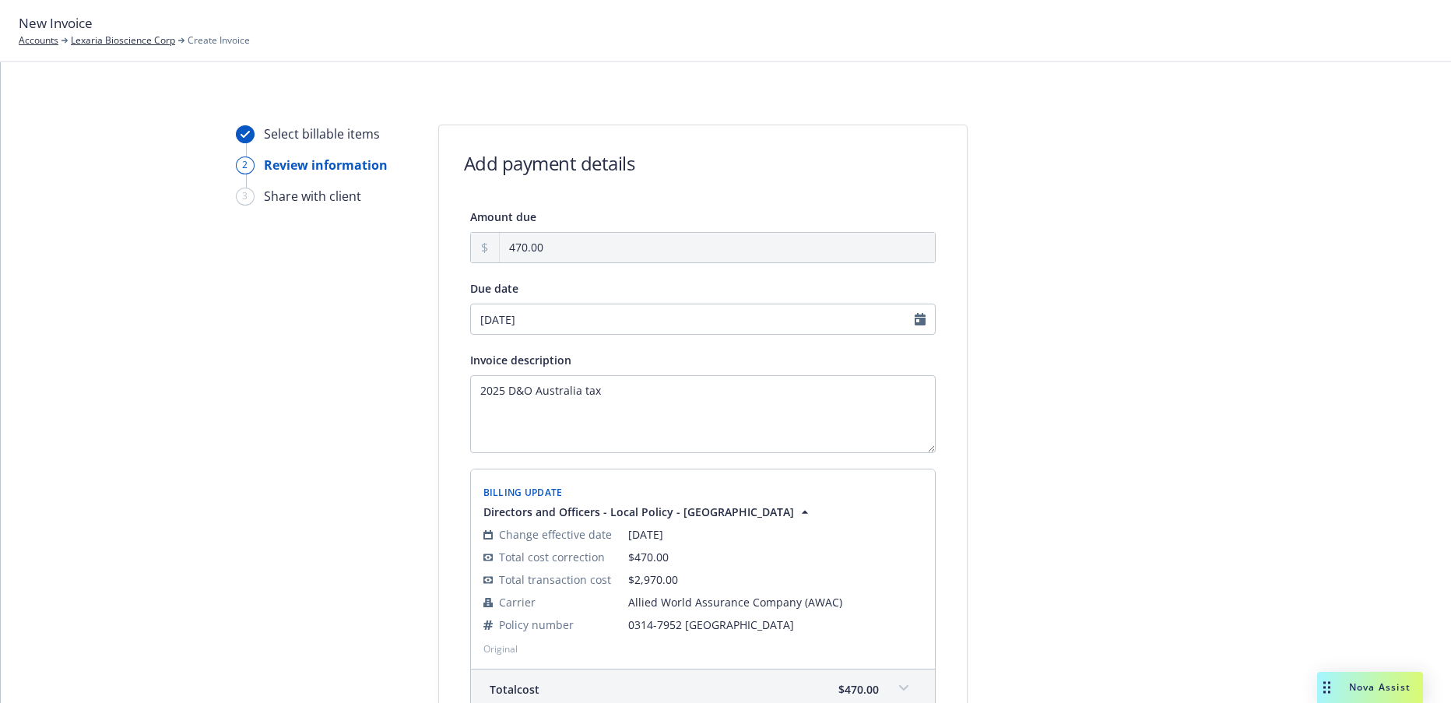
type input "[DATE]"
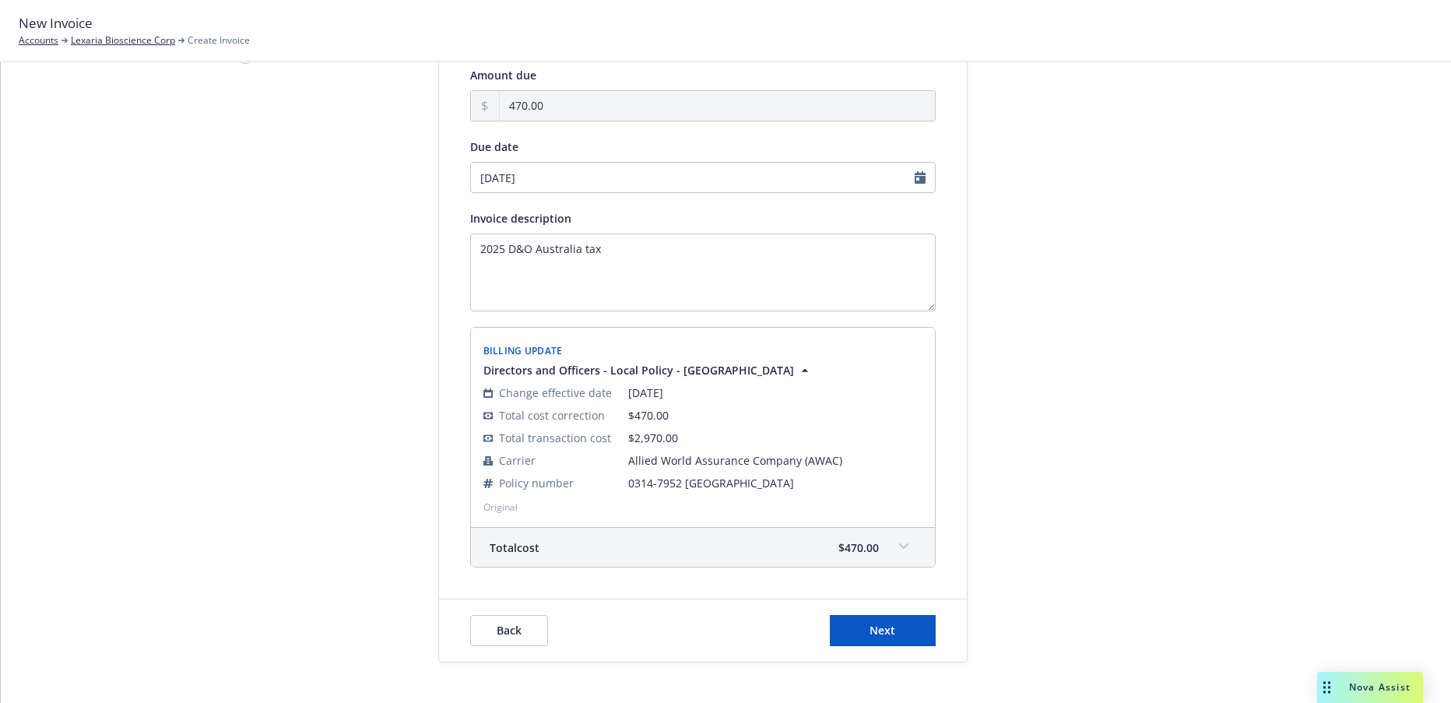
scroll to position [163, 0]
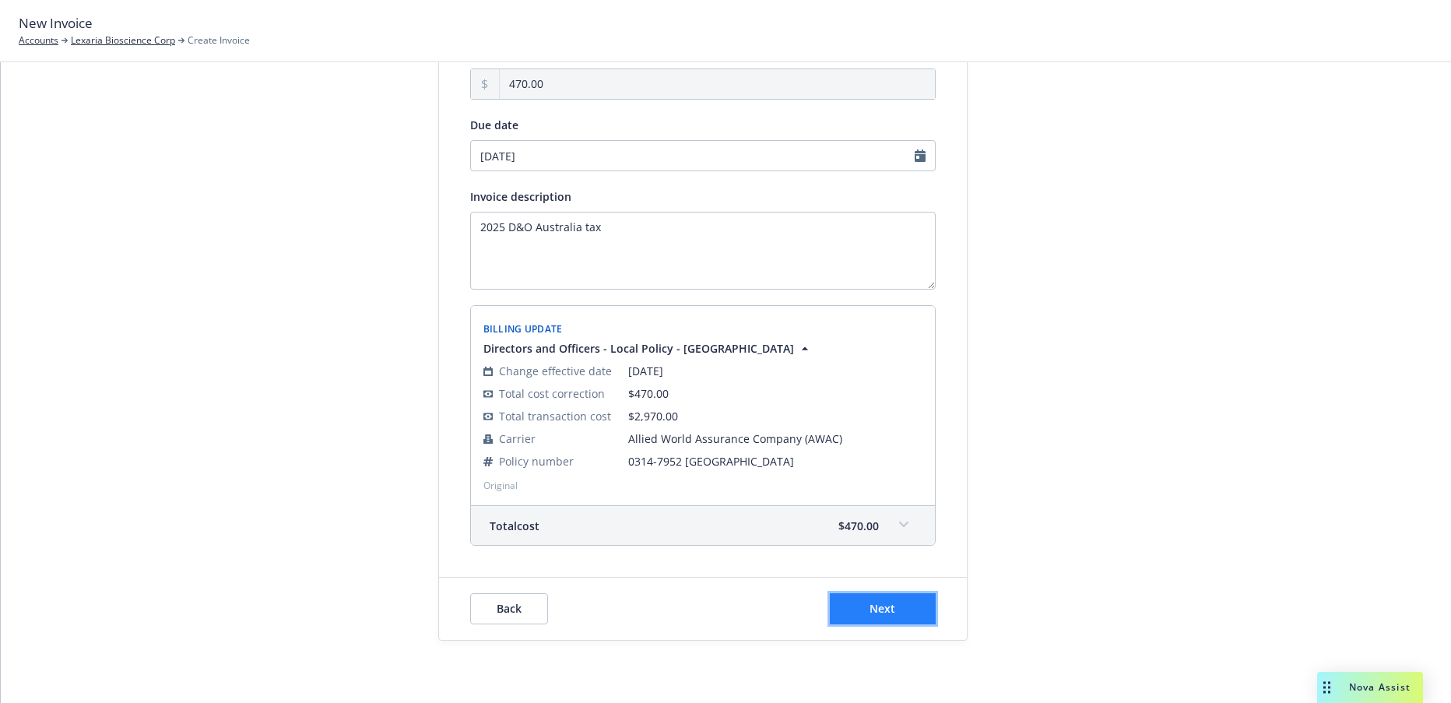
click at [883, 604] on span "Next" at bounding box center [883, 608] width 26 height 15
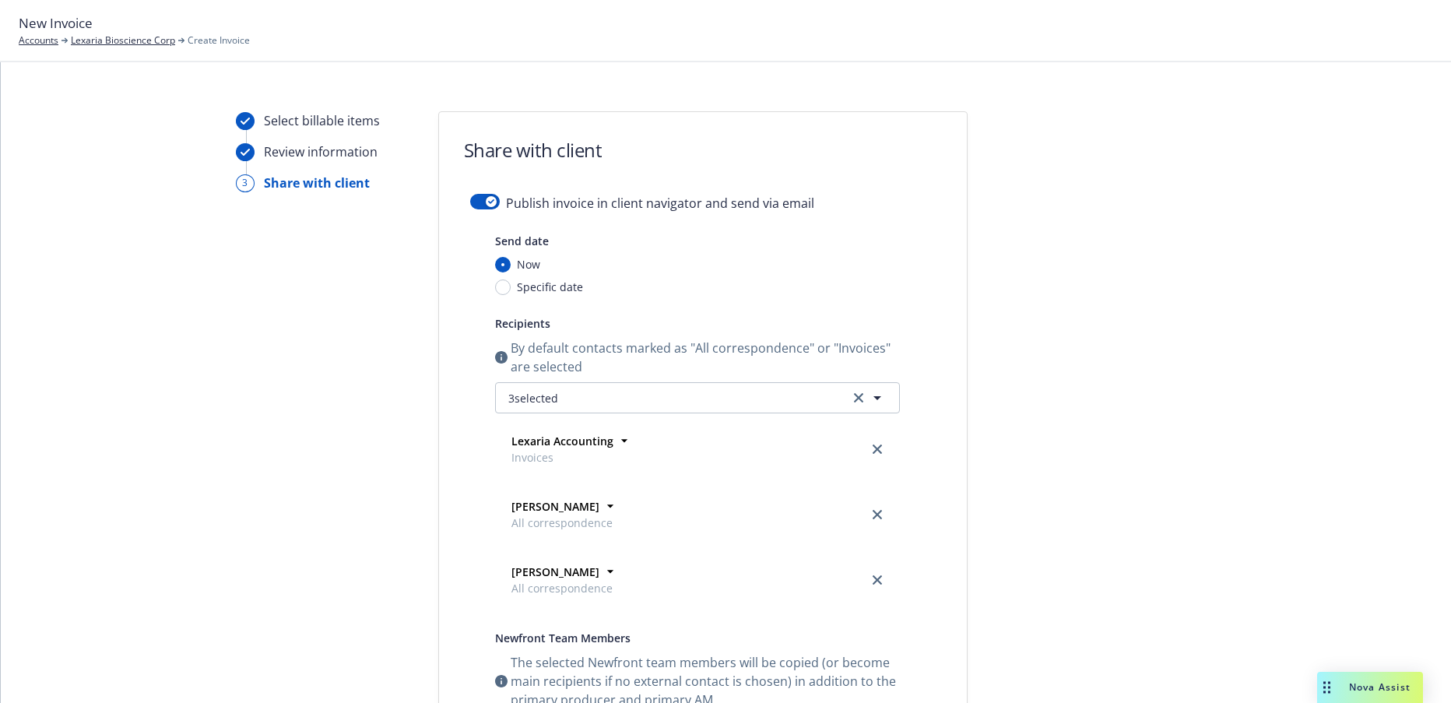
scroll to position [0, 0]
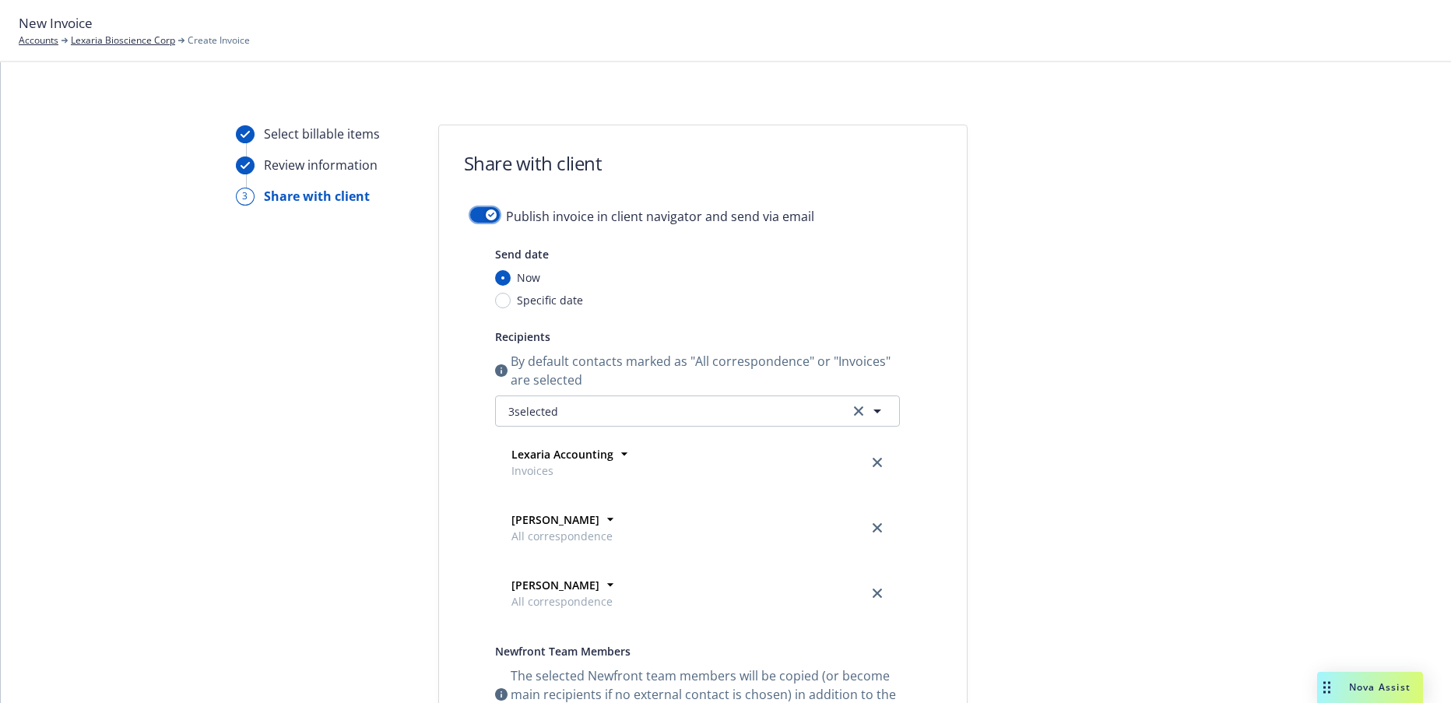
click at [470, 214] on button "button" at bounding box center [485, 215] width 30 height 16
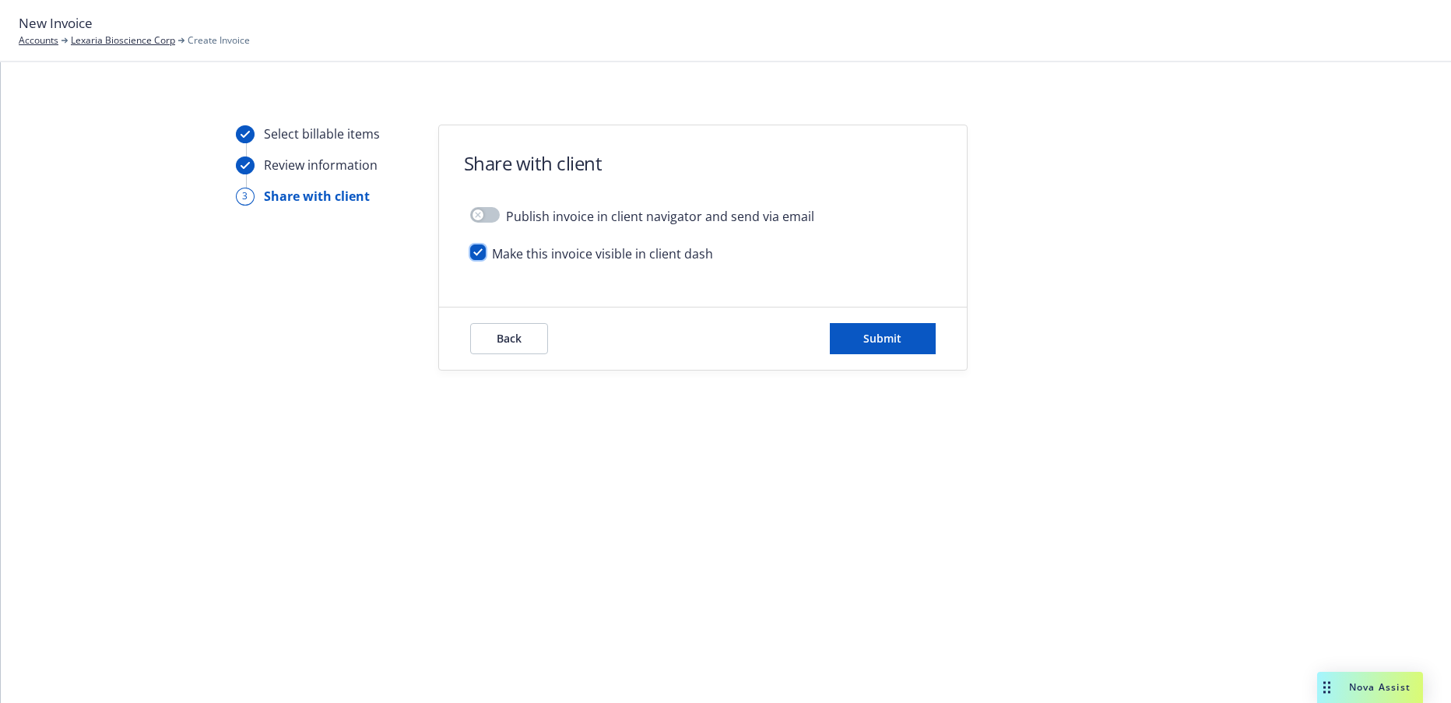
click at [476, 251] on input "checkbox" at bounding box center [478, 252] width 16 height 16
checkbox input "false"
click at [890, 338] on span "Submit" at bounding box center [882, 338] width 38 height 15
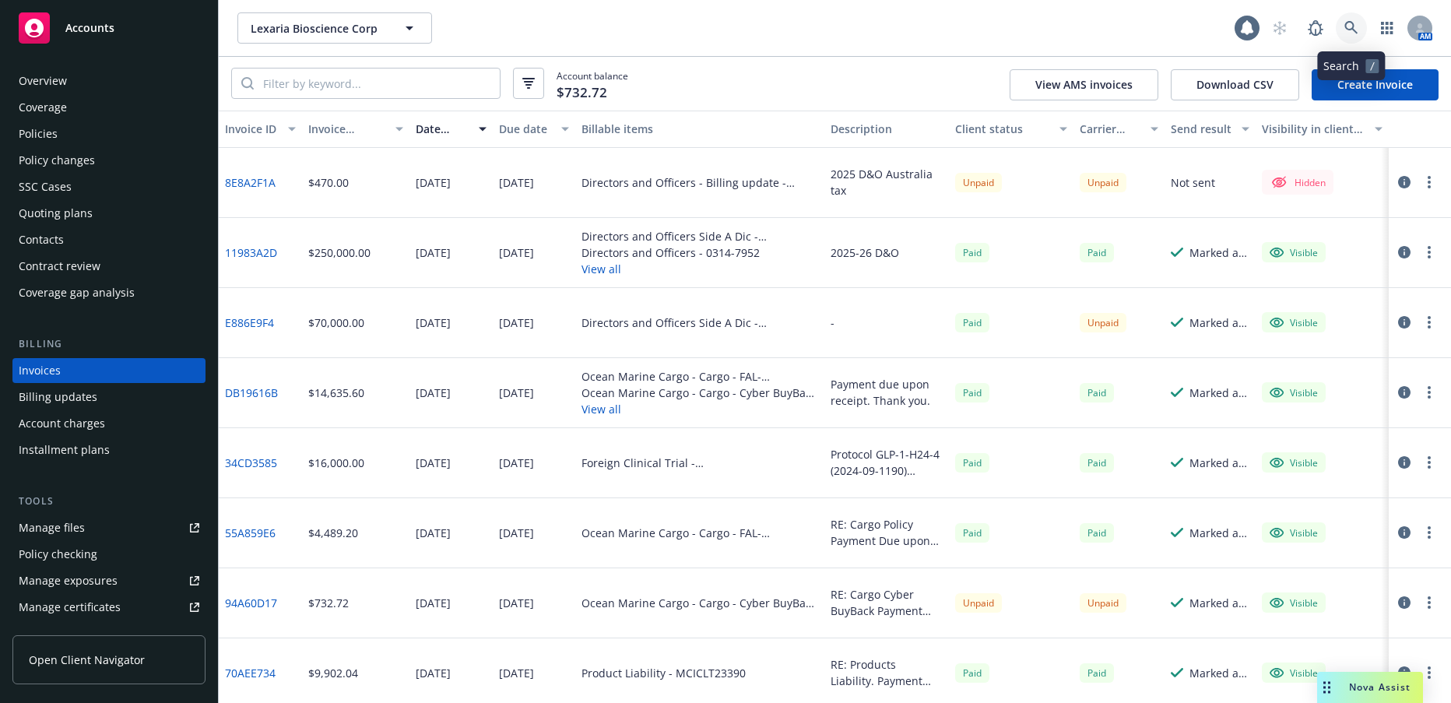
click at [1350, 31] on icon at bounding box center [1351, 28] width 14 height 14
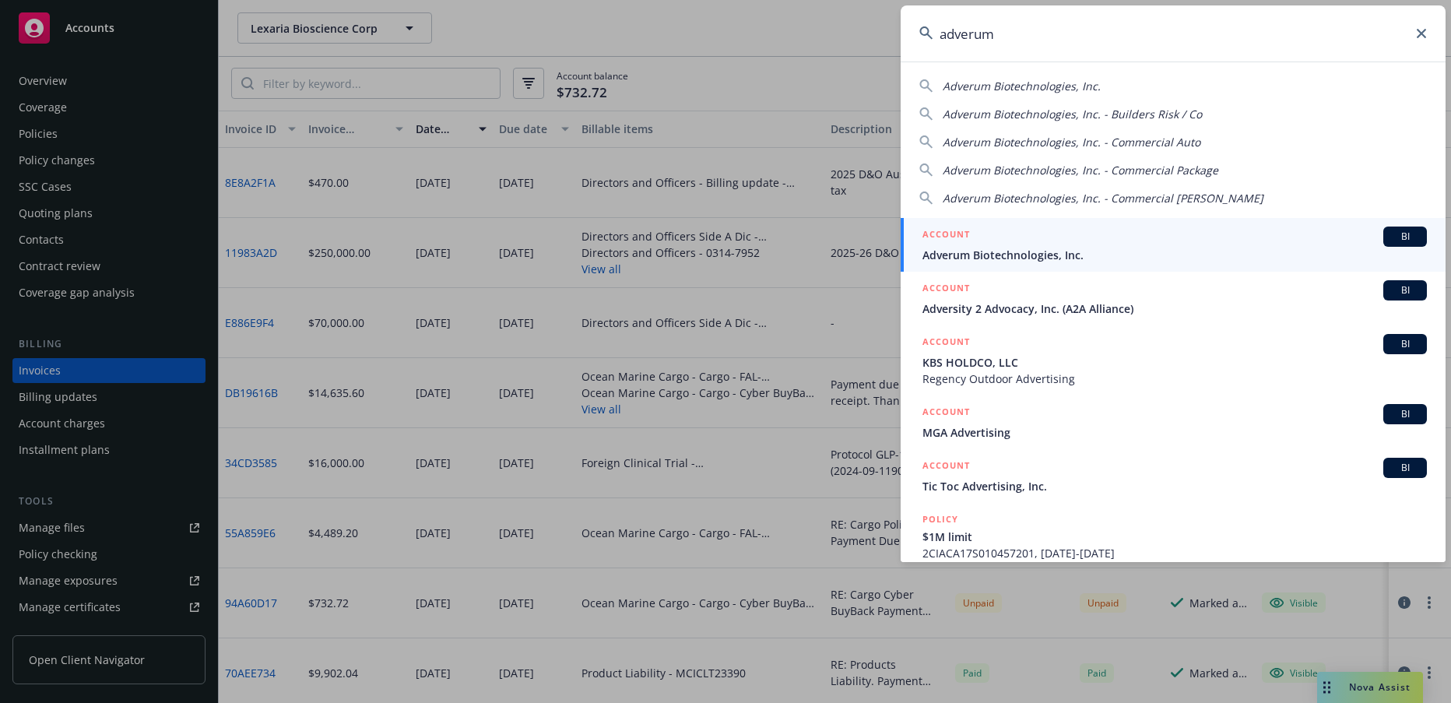
type input "adverum"
click at [1012, 258] on span "Adverum Biotechnologies, Inc." at bounding box center [1174, 255] width 504 height 16
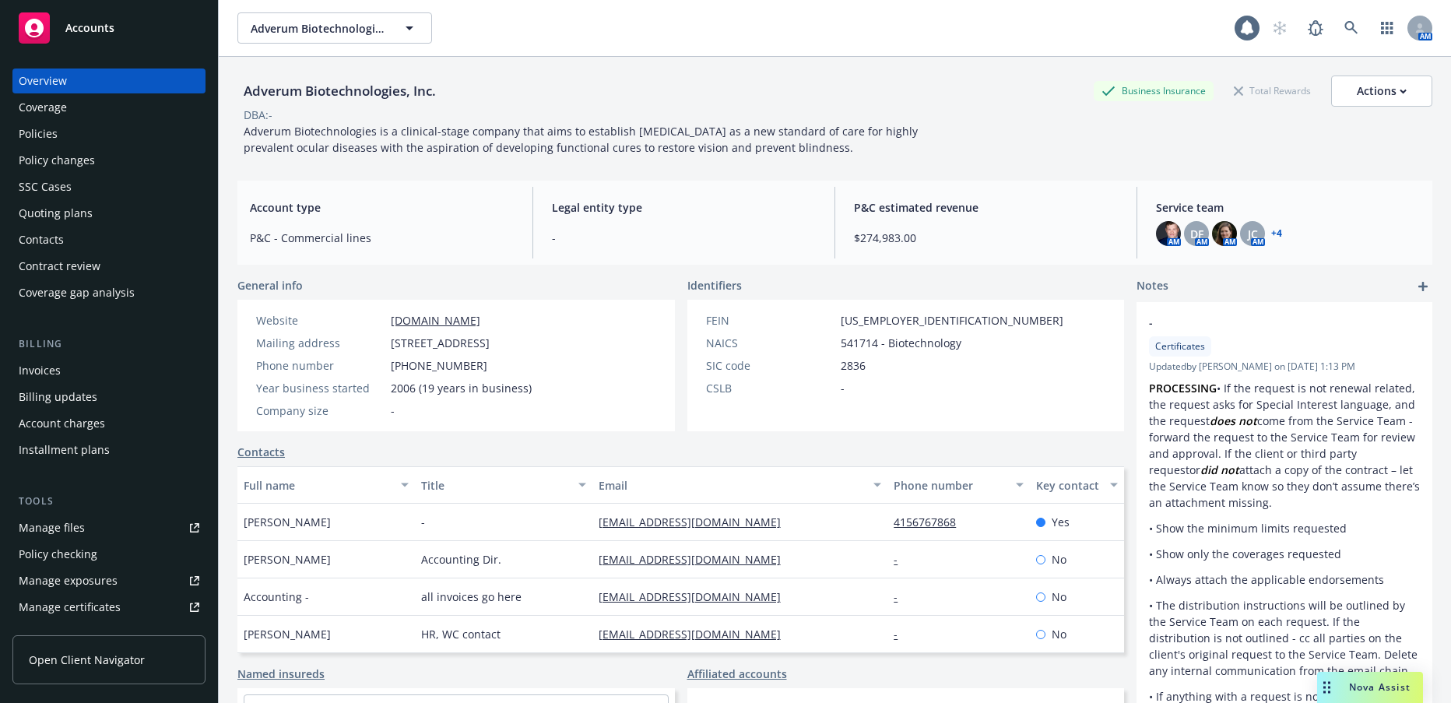
click at [47, 132] on div "Policies" at bounding box center [38, 133] width 39 height 25
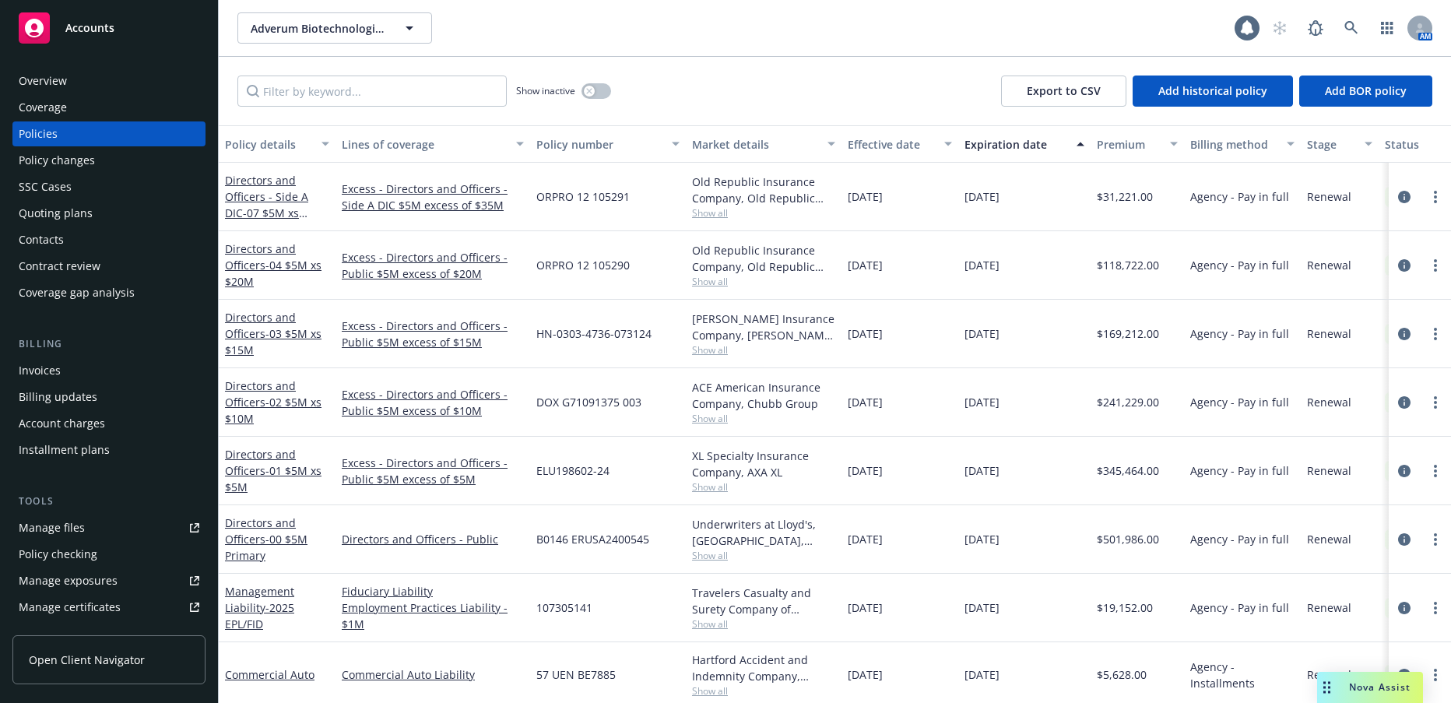
click at [76, 158] on div "Policy changes" at bounding box center [57, 160] width 76 height 25
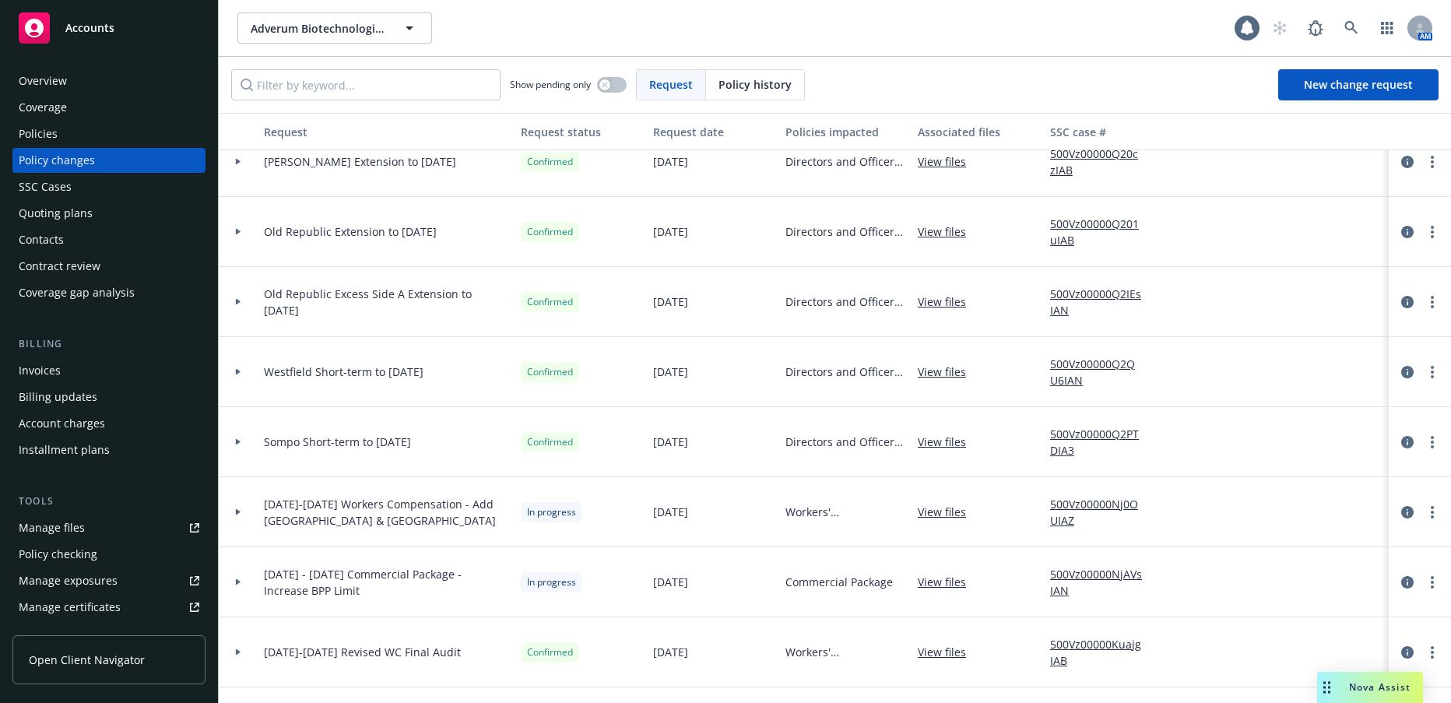
scroll to position [311, 0]
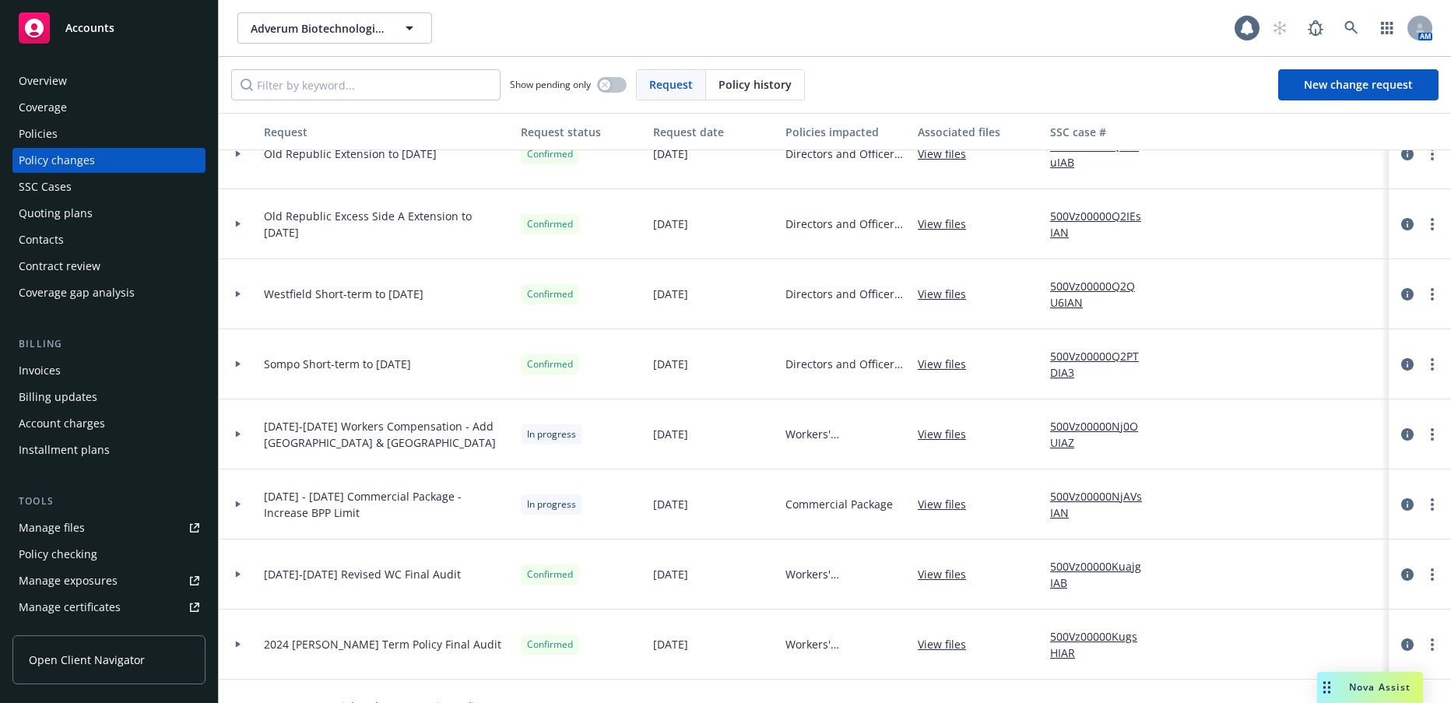
click at [237, 366] on icon at bounding box center [238, 364] width 5 height 6
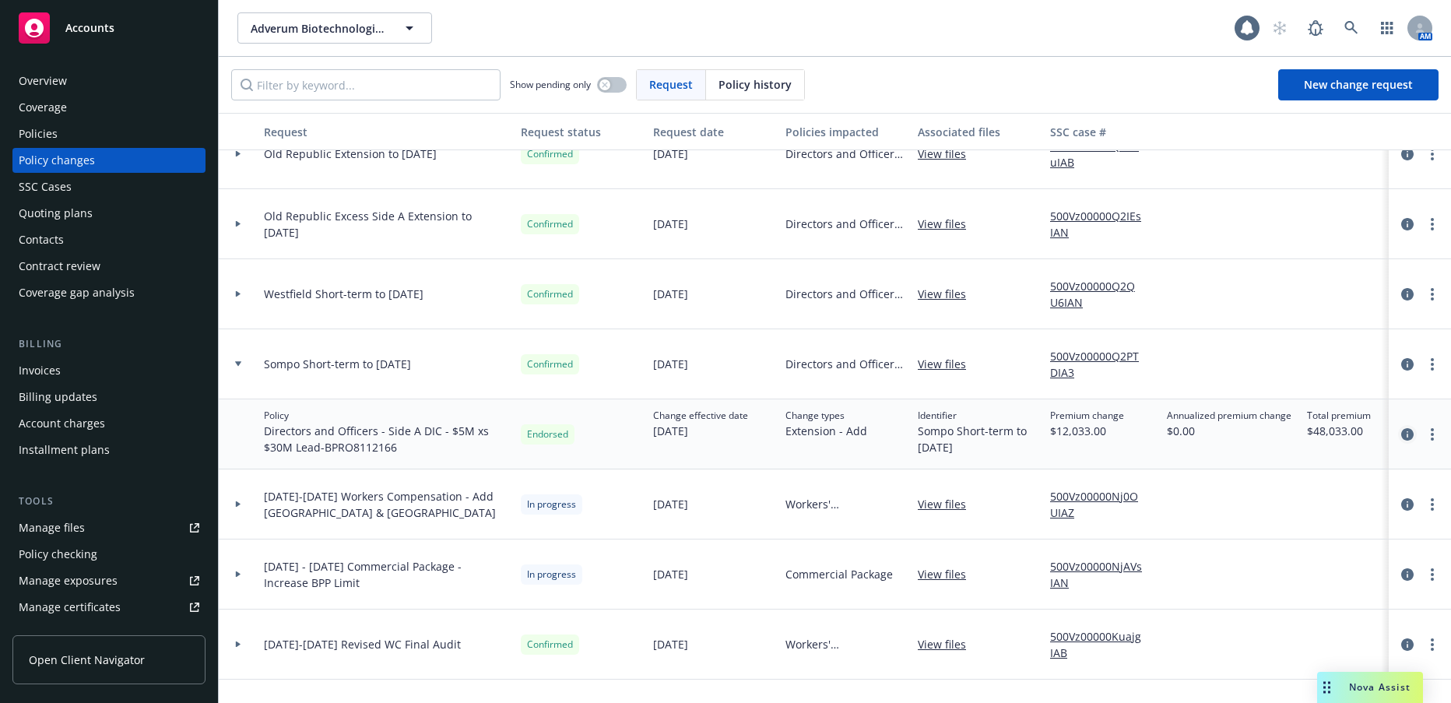
click at [1401, 435] on icon "circleInformation" at bounding box center [1407, 434] width 12 height 12
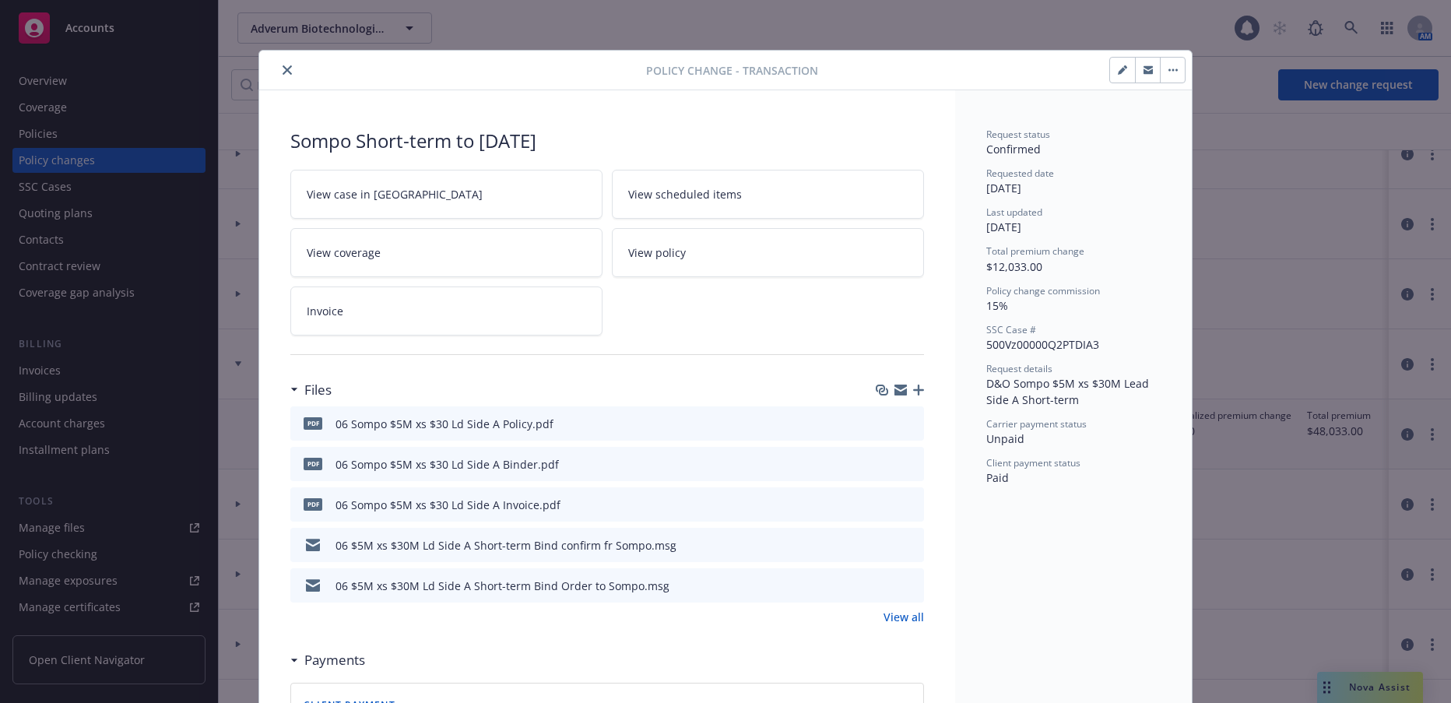
click at [283, 67] on icon "close" at bounding box center [287, 69] width 9 height 9
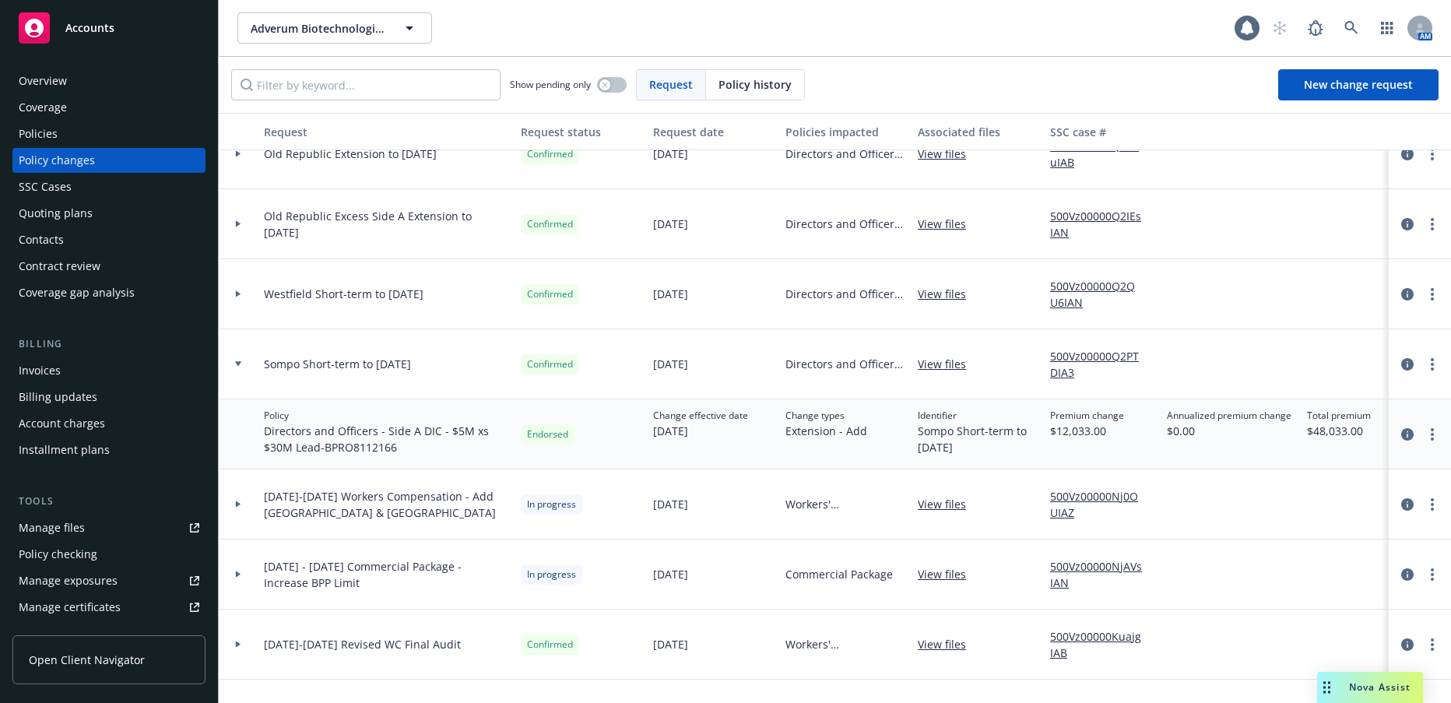
click at [237, 293] on icon at bounding box center [238, 294] width 5 height 6
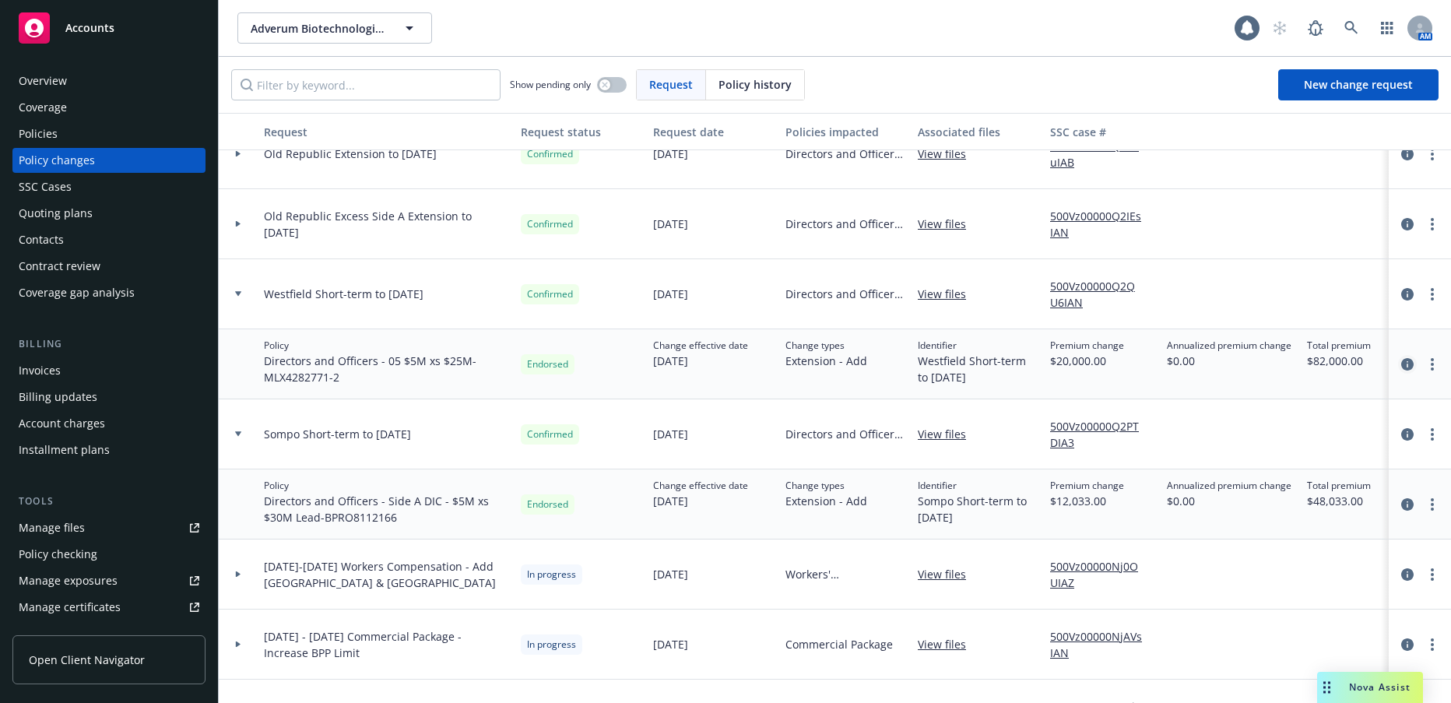
click at [1401, 364] on icon "circleInformation" at bounding box center [1407, 364] width 12 height 12
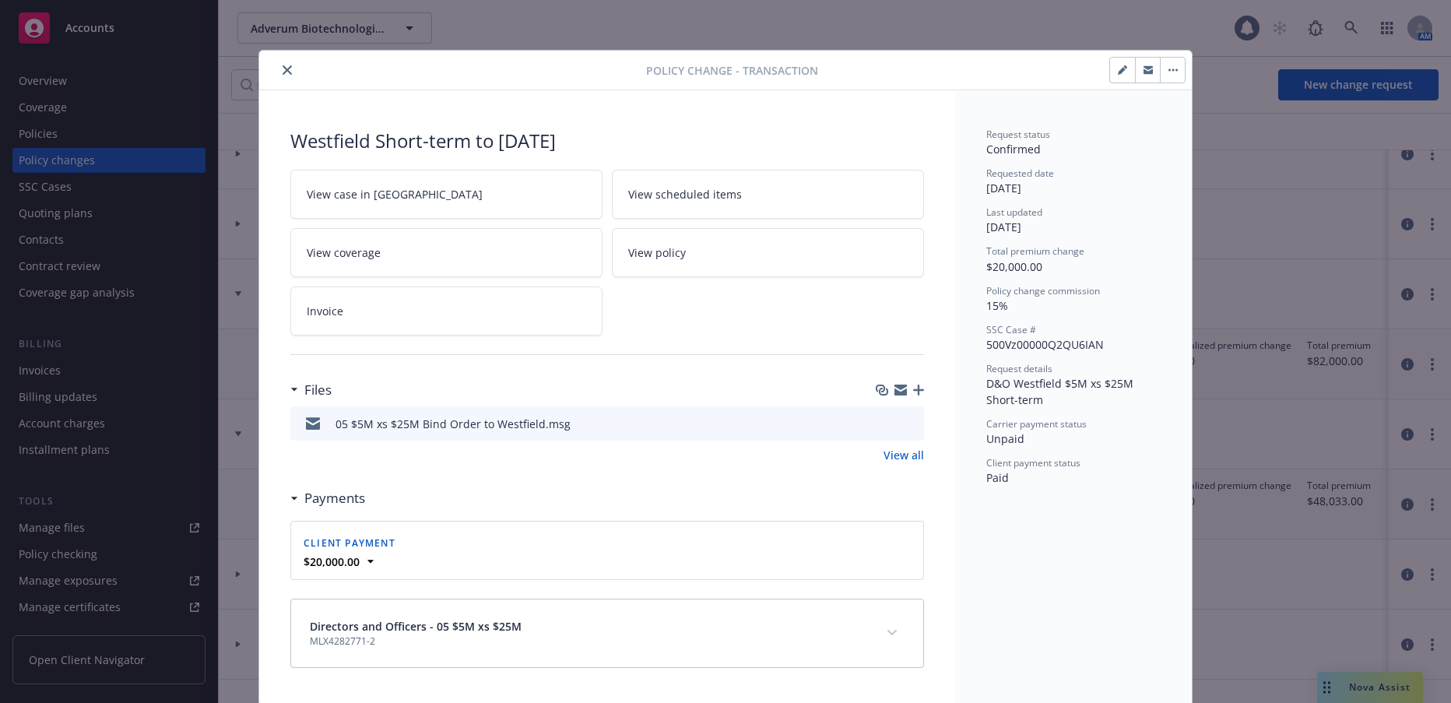
click at [283, 70] on icon "close" at bounding box center [287, 69] width 9 height 9
